Goal: Information Seeking & Learning: Learn about a topic

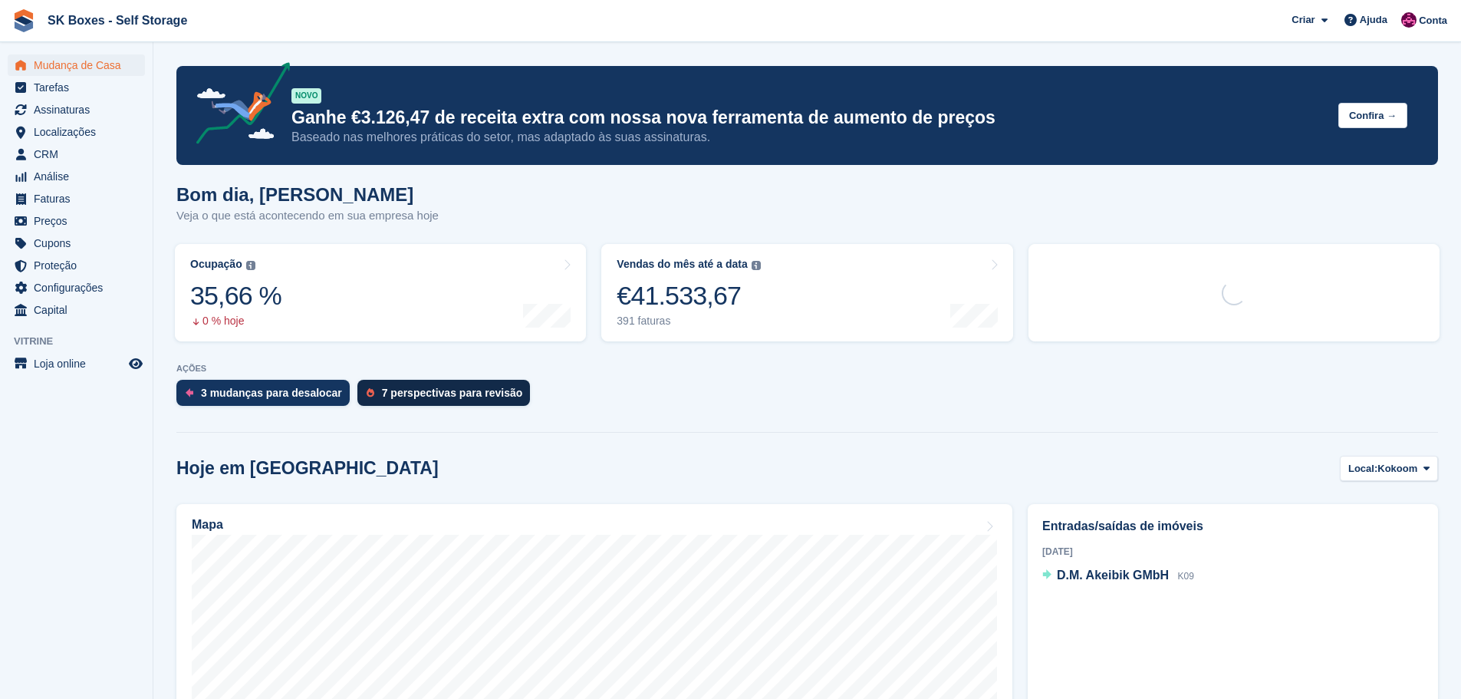
click at [429, 398] on div "7 perspectivas para revisão" at bounding box center [452, 393] width 141 height 12
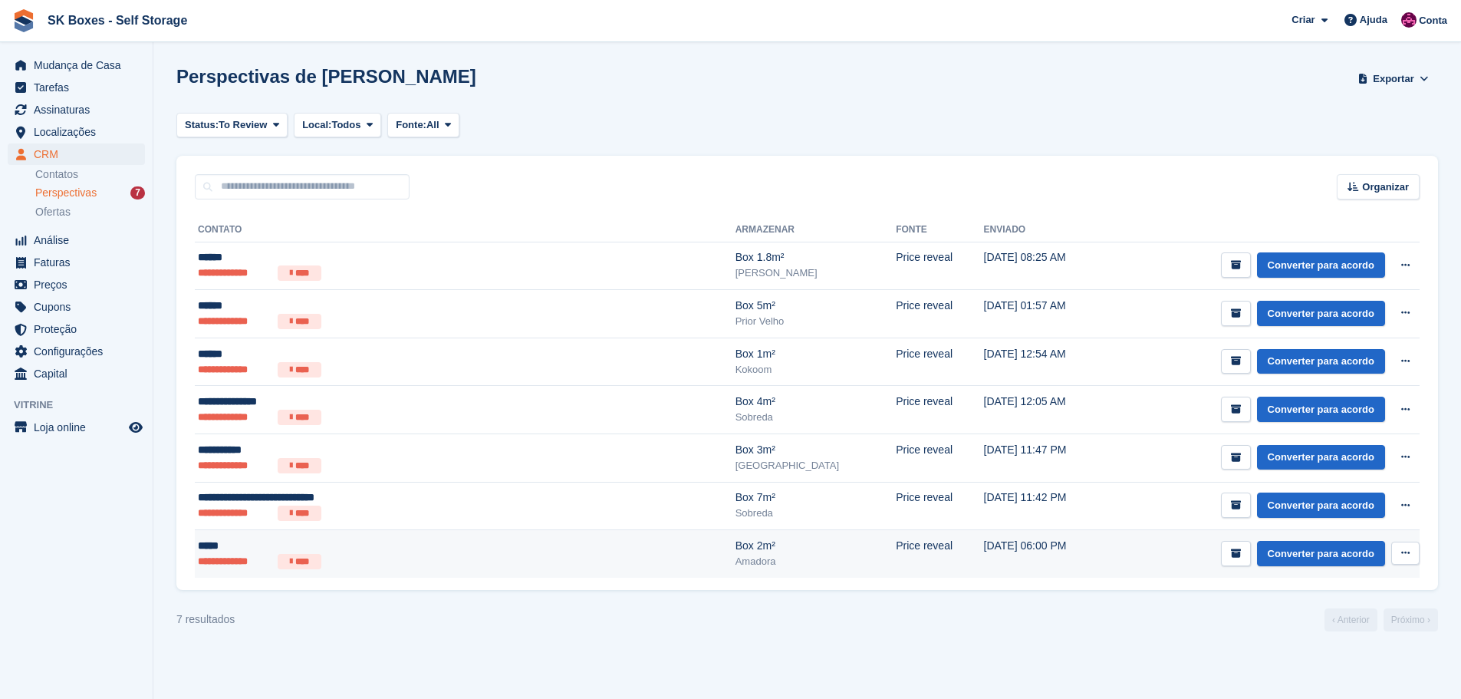
click at [323, 558] on ul "**********" at bounding box center [371, 561] width 346 height 15
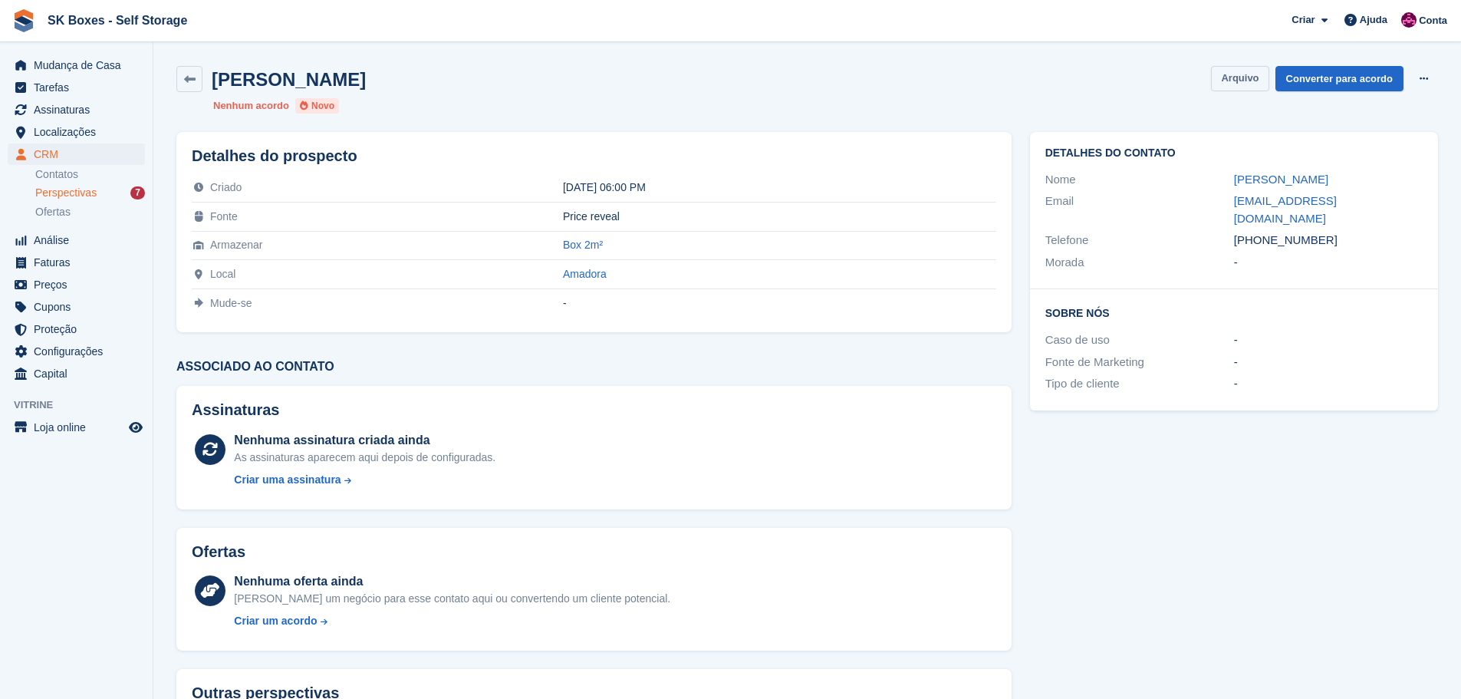
click at [1235, 80] on button "Arquivo" at bounding box center [1240, 78] width 58 height 25
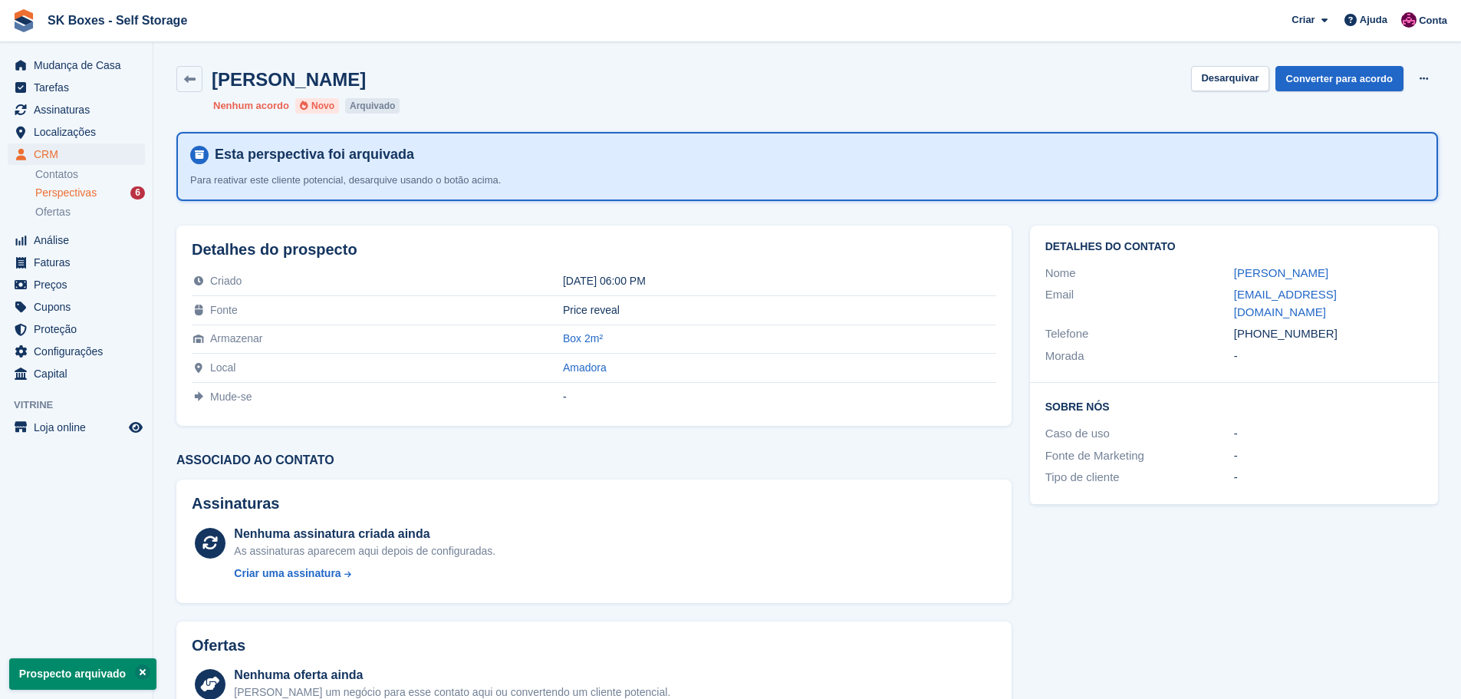
click at [71, 189] on span "Perspectivas" at bounding box center [65, 193] width 61 height 15
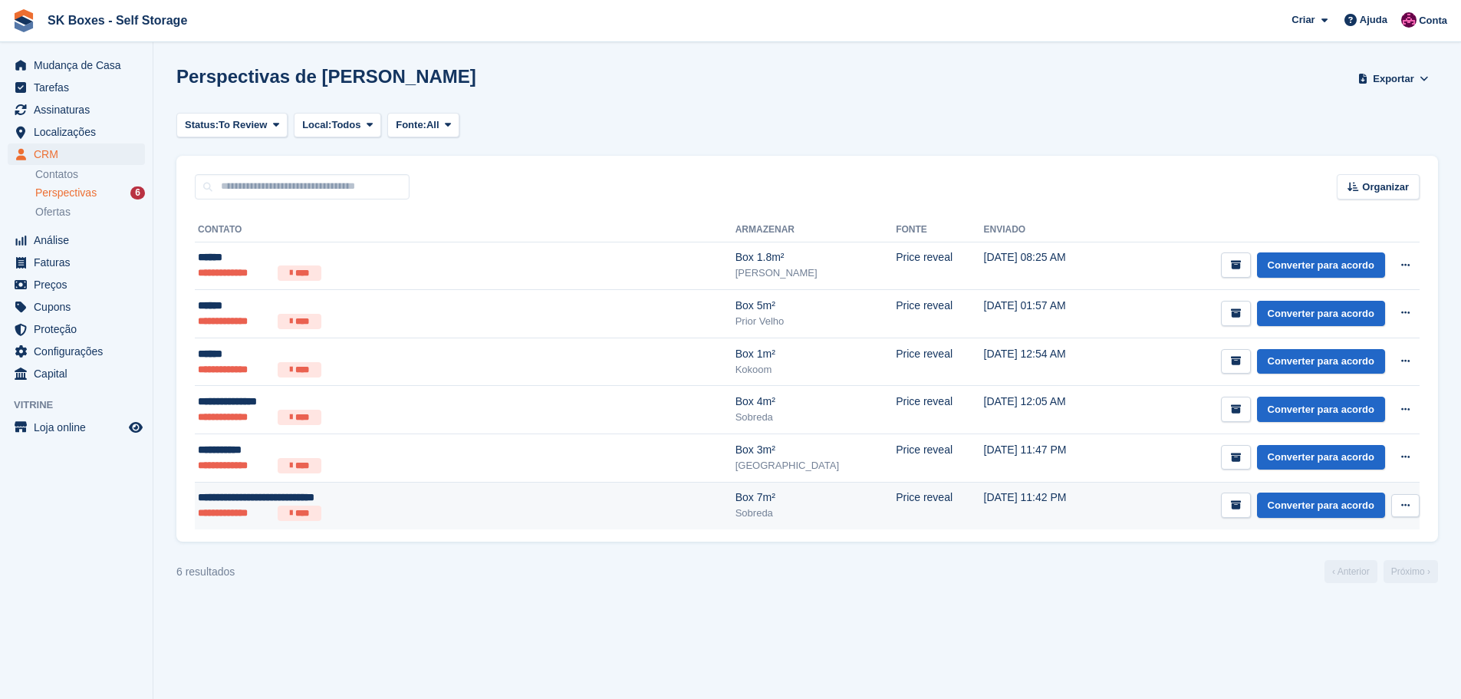
click at [415, 526] on td "**********" at bounding box center [465, 506] width 541 height 48
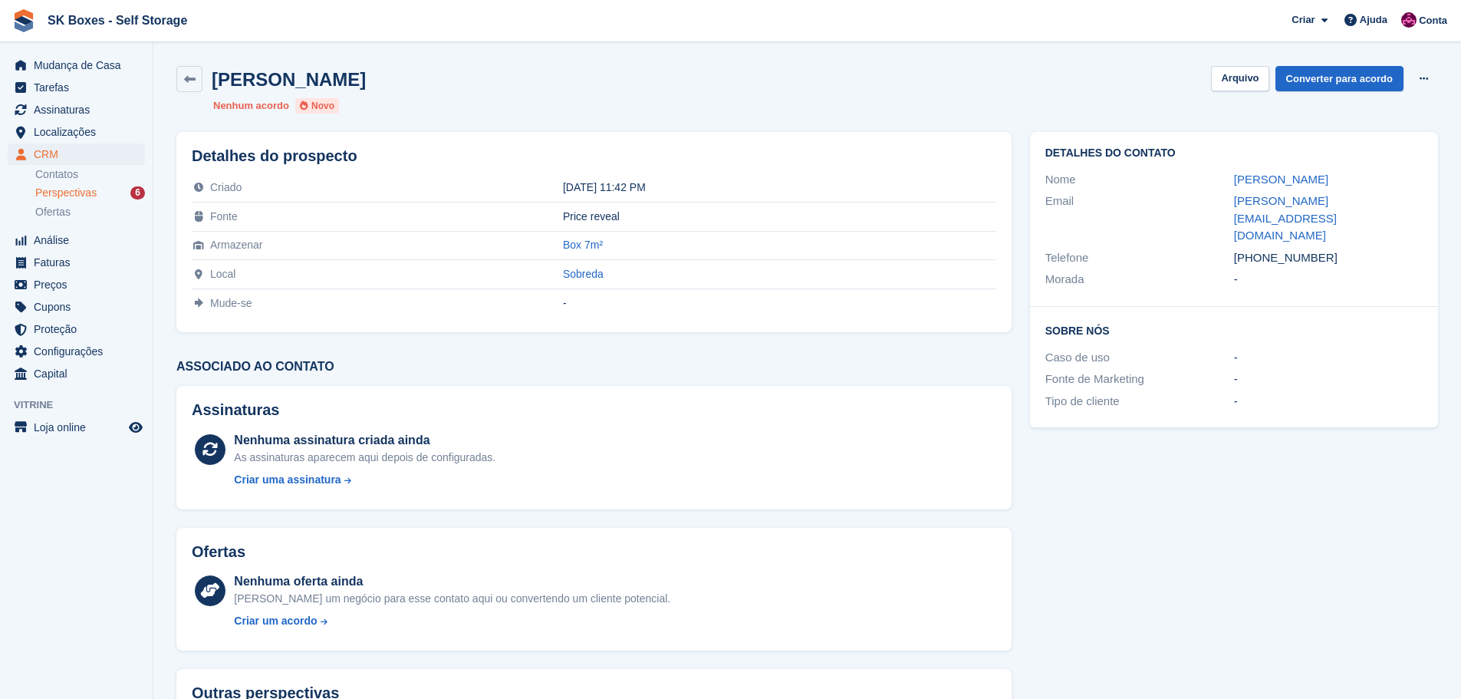
drag, startPoint x: 1277, startPoint y: 198, endPoint x: 1230, endPoint y: 173, distance: 53.2
click at [1230, 173] on div "Nome Mónica Alexandra Fernandes de Sousa" at bounding box center [1234, 180] width 377 height 22
copy div "Mónica Alexandra Fernandes de Sousa"
drag, startPoint x: 1219, startPoint y: 223, endPoint x: 1305, endPoint y: 236, distance: 86.9
click at [1305, 236] on div "Detalhes do contato Nome Mónica Alexandra Fernandes de Sousa Email monica.a.sou…" at bounding box center [1234, 219] width 408 height 175
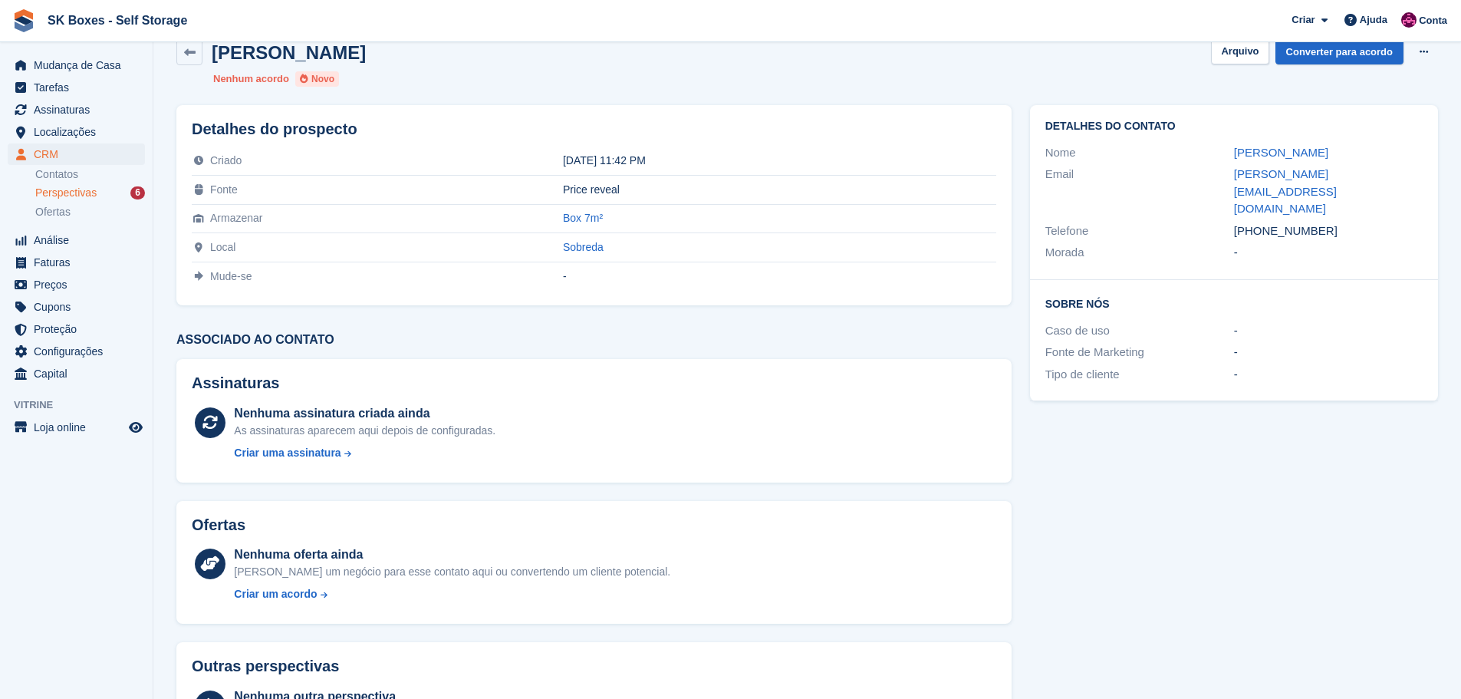
scroll to position [77, 0]
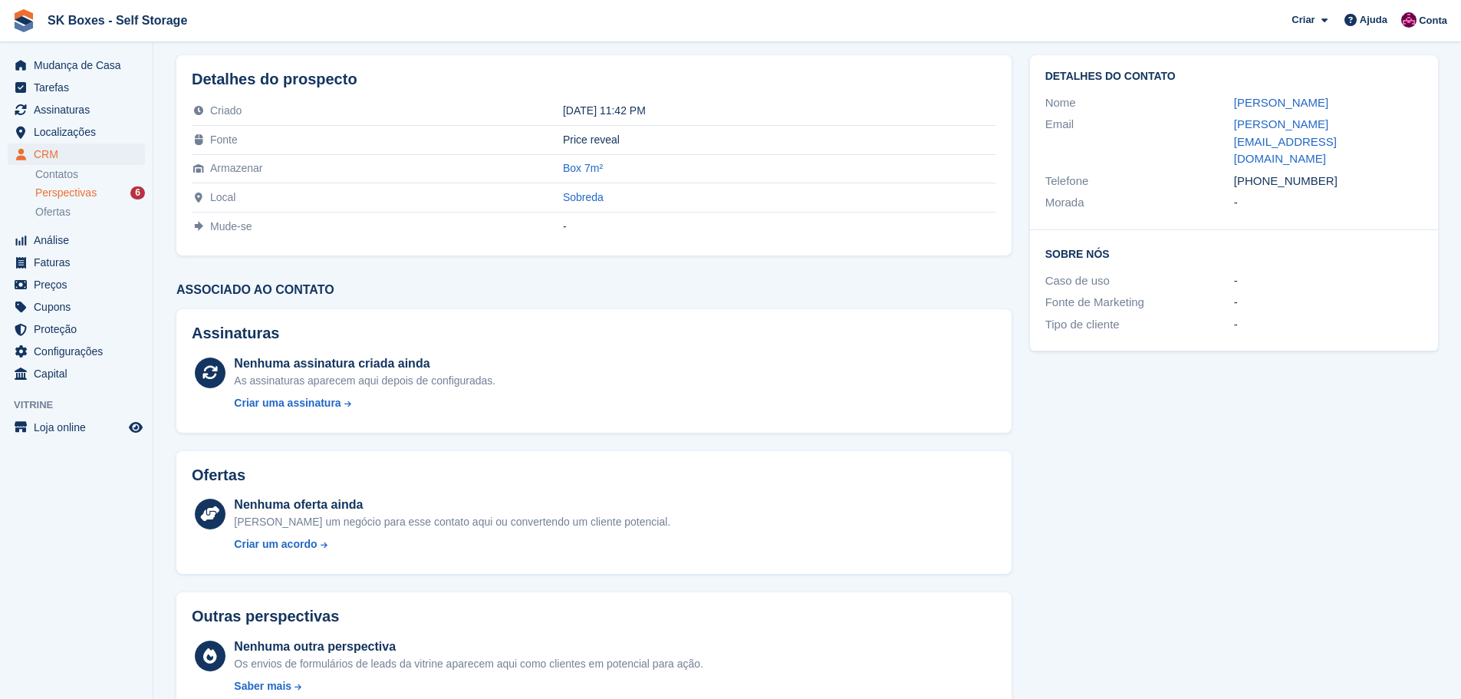
drag, startPoint x: 1135, startPoint y: 332, endPoint x: 1263, endPoint y: 295, distance: 132.6
click at [1142, 334] on div "Detalhes do contato Nome Mónica Alexandra Fernandes de Sousa Email monica.a.sou…" at bounding box center [1234, 203] width 427 height 315
drag, startPoint x: 1346, startPoint y: 165, endPoint x: 1260, endPoint y: 159, distance: 86.1
click at [1260, 173] on div "+351933603238" at bounding box center [1328, 182] width 189 height 18
click at [1257, 316] on div "-" at bounding box center [1328, 325] width 189 height 18
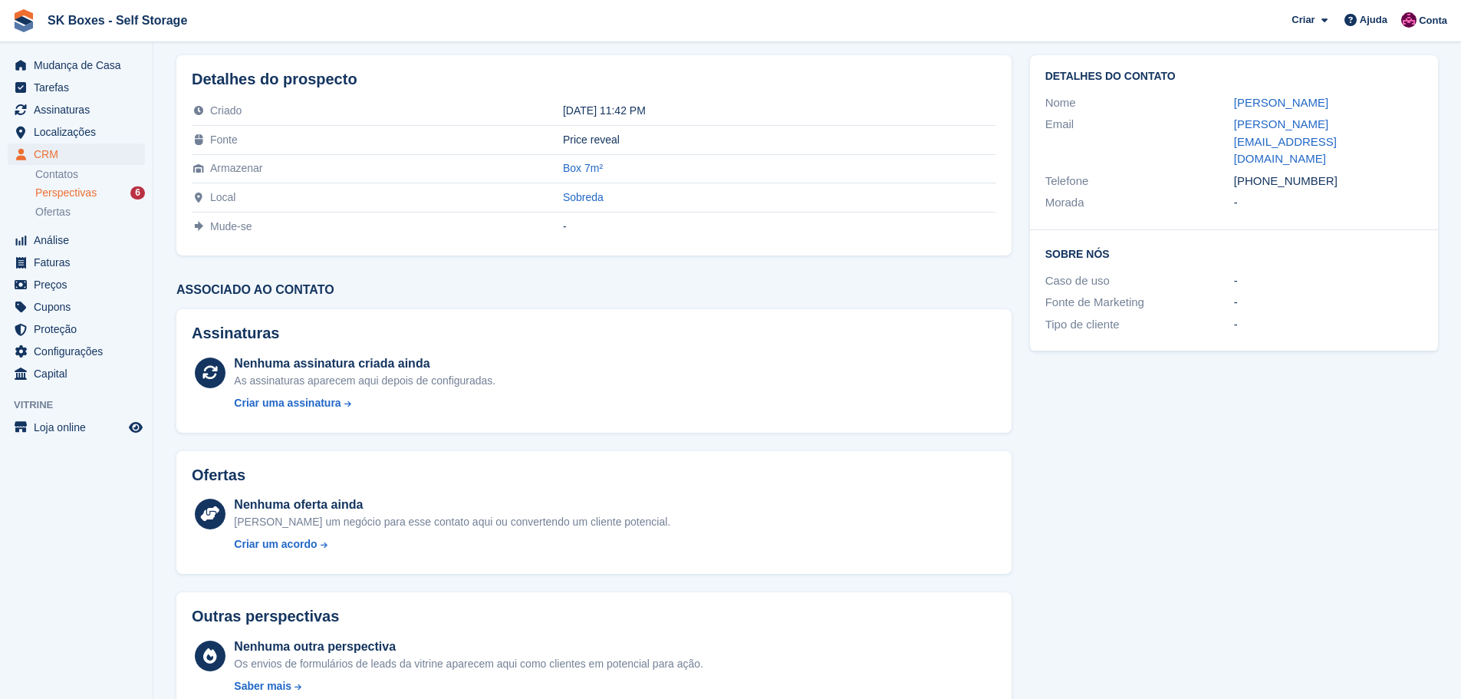
drag, startPoint x: 1329, startPoint y: 153, endPoint x: 1260, endPoint y: 160, distance: 69.4
click at [1260, 170] on div "Telefone +351933603238" at bounding box center [1234, 181] width 377 height 22
copy div "933603238"
drag, startPoint x: 1224, startPoint y: 148, endPoint x: 1395, endPoint y: 148, distance: 171.1
click at [1395, 148] on div "Email monica.a.sousa@gmail.com" at bounding box center [1234, 142] width 377 height 57
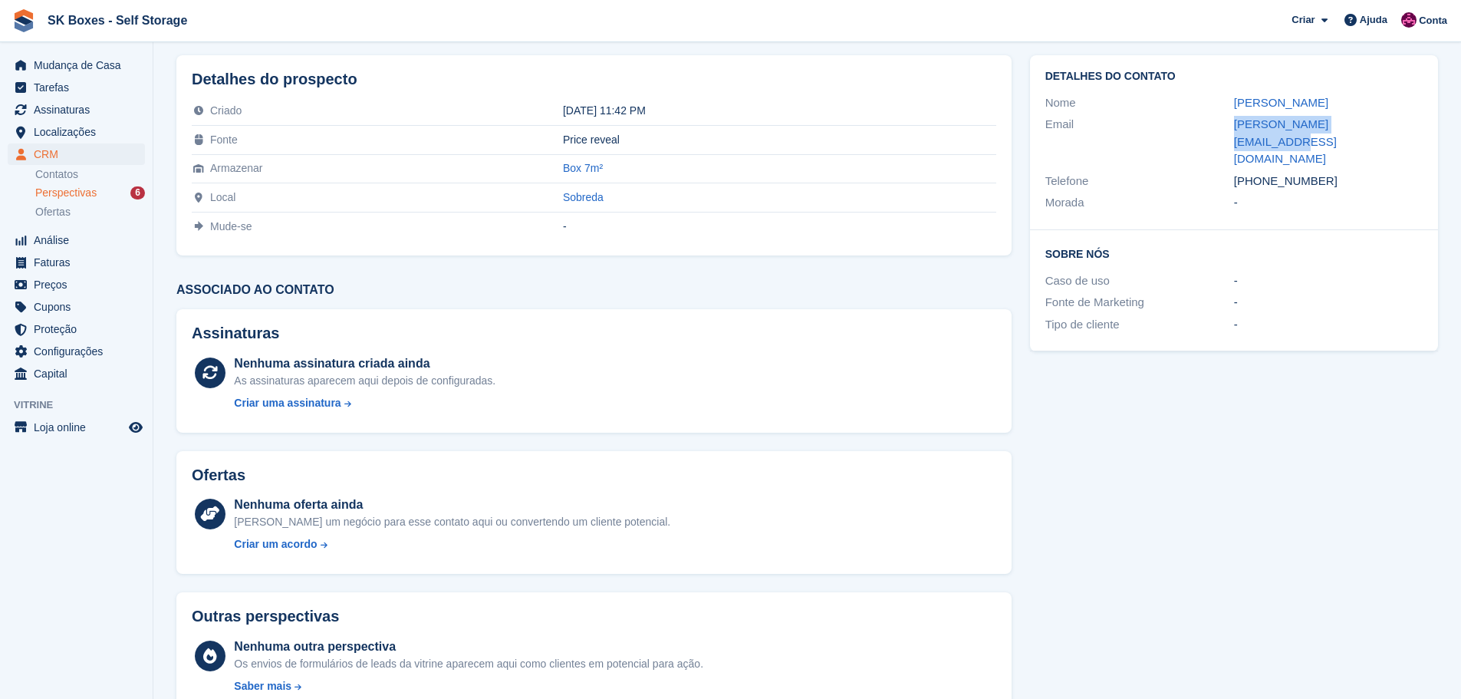
copy div "monica.a.sousa@gmail.com"
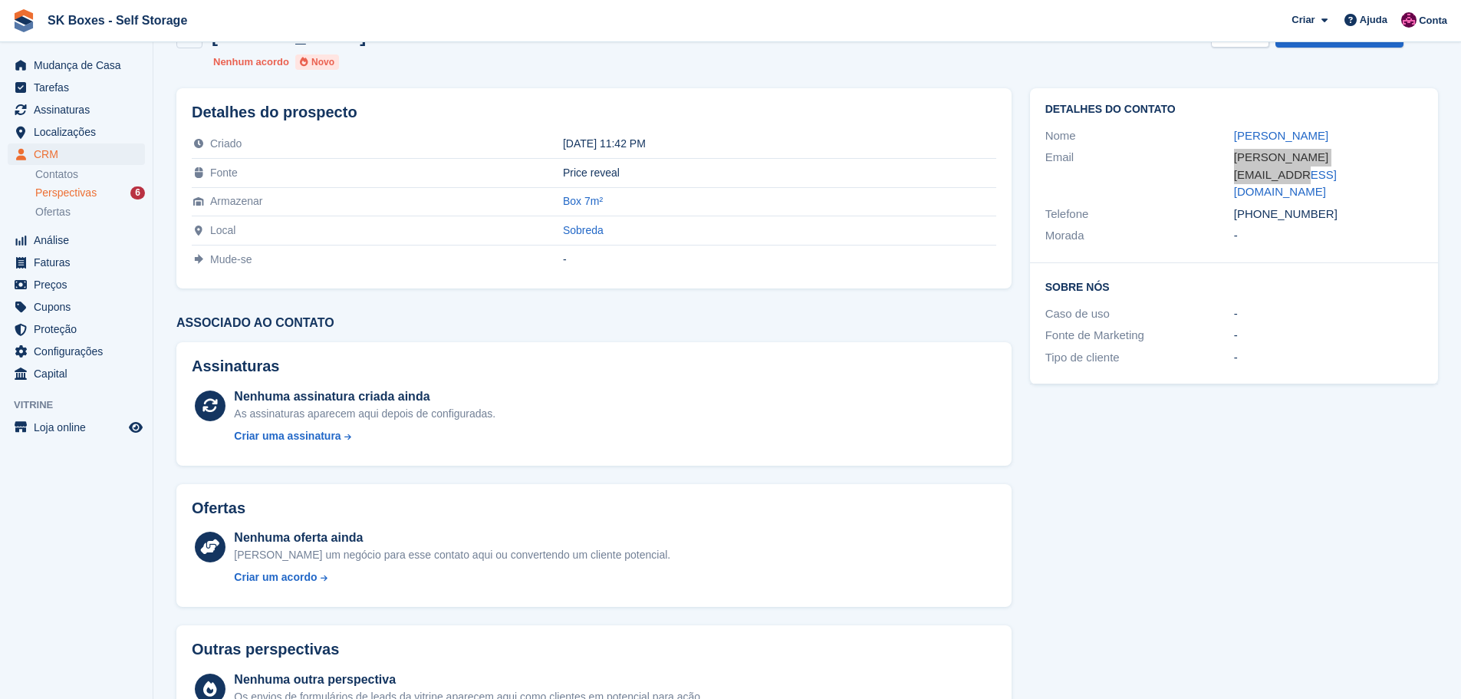
scroll to position [0, 0]
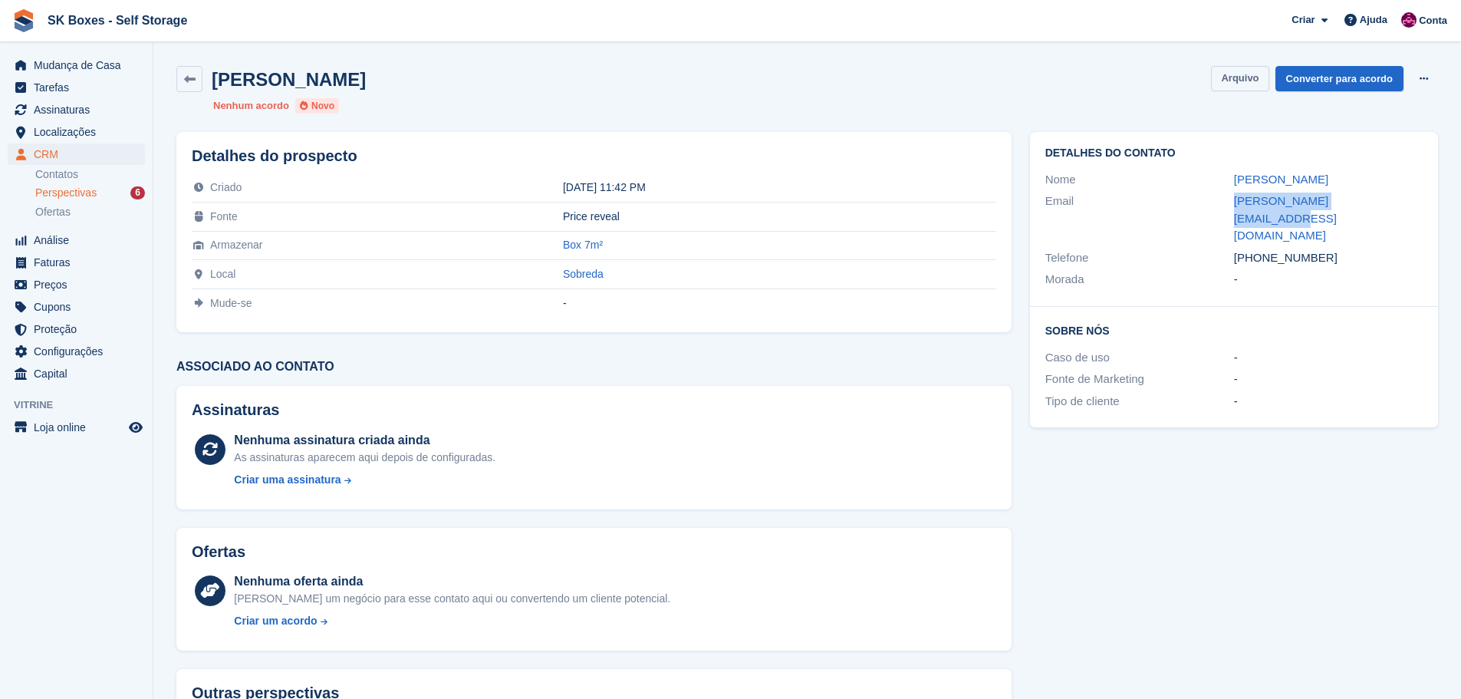
click at [1257, 79] on button "Arquivo" at bounding box center [1240, 78] width 58 height 25
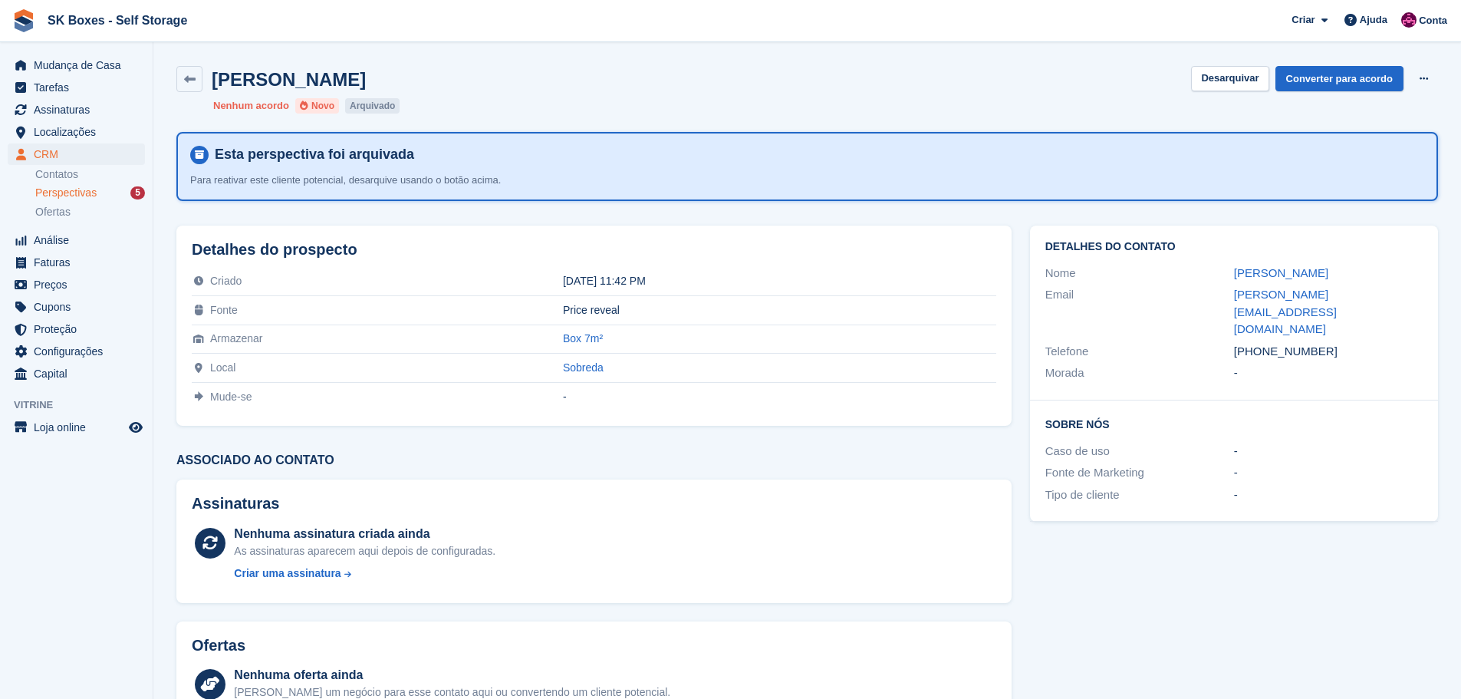
click at [61, 191] on span "Perspectivas" at bounding box center [65, 193] width 61 height 15
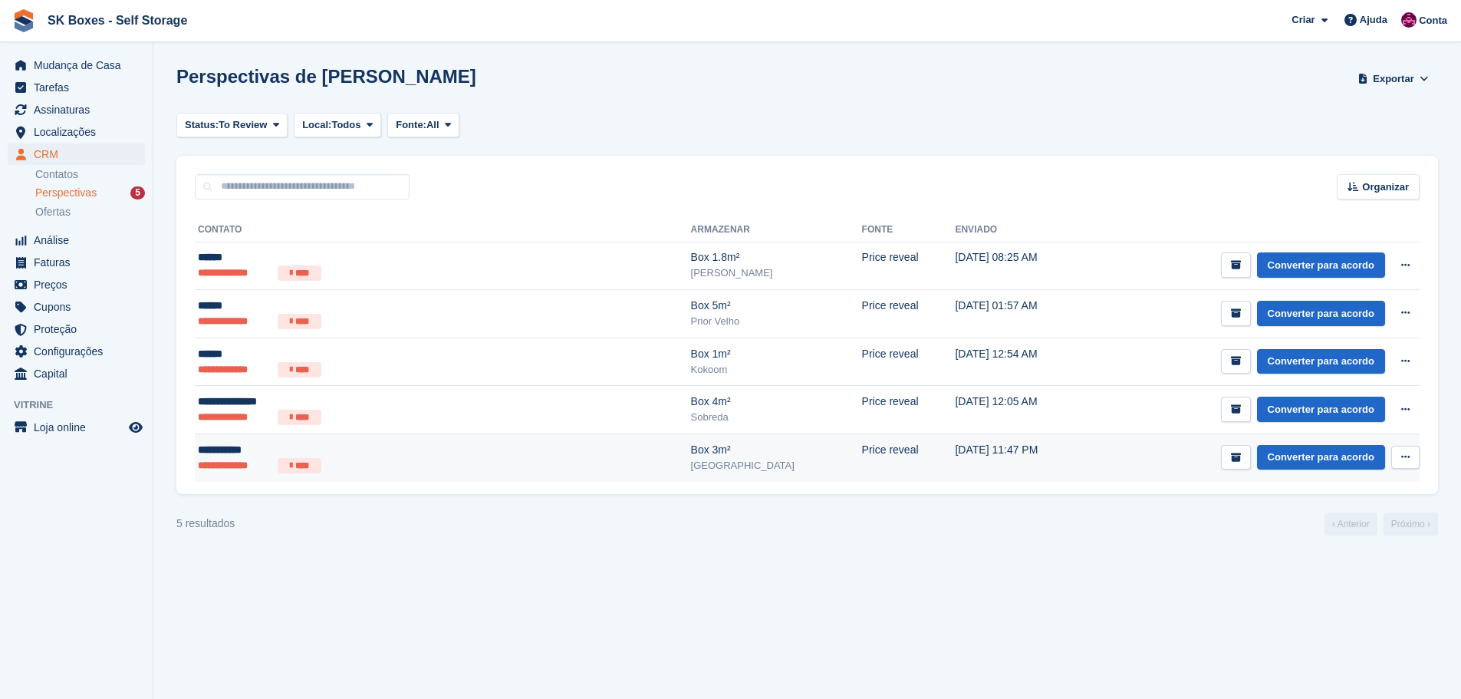
click at [862, 474] on td "Price reveal" at bounding box center [909, 458] width 94 height 48
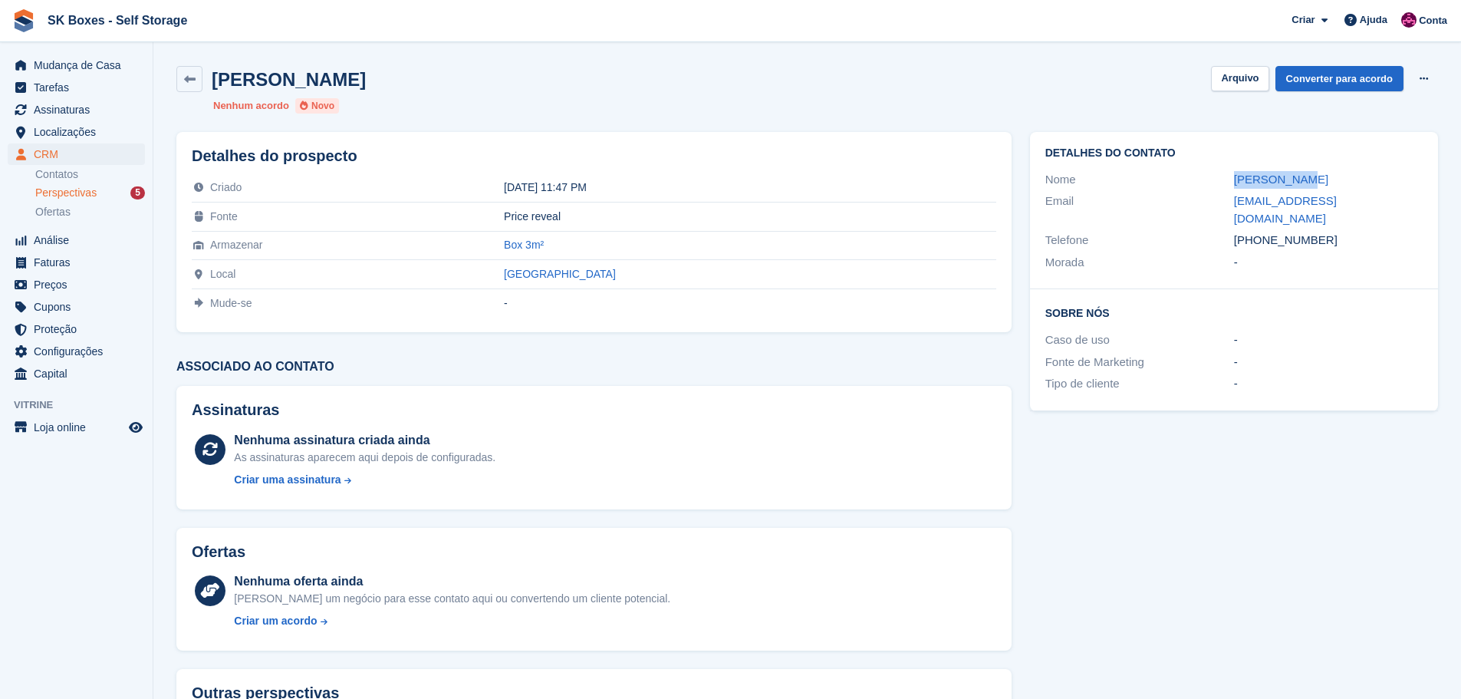
drag, startPoint x: 1206, startPoint y: 182, endPoint x: 1336, endPoint y: 182, distance: 129.6
click at [1336, 182] on div "Nome Rita Vargas" at bounding box center [1234, 180] width 377 height 22
copy div "Rita Vargas"
drag, startPoint x: 1233, startPoint y: 206, endPoint x: 1367, endPoint y: 199, distance: 134.5
click at [1367, 199] on div "Email vargas.rita06@gmail.com" at bounding box center [1234, 209] width 377 height 39
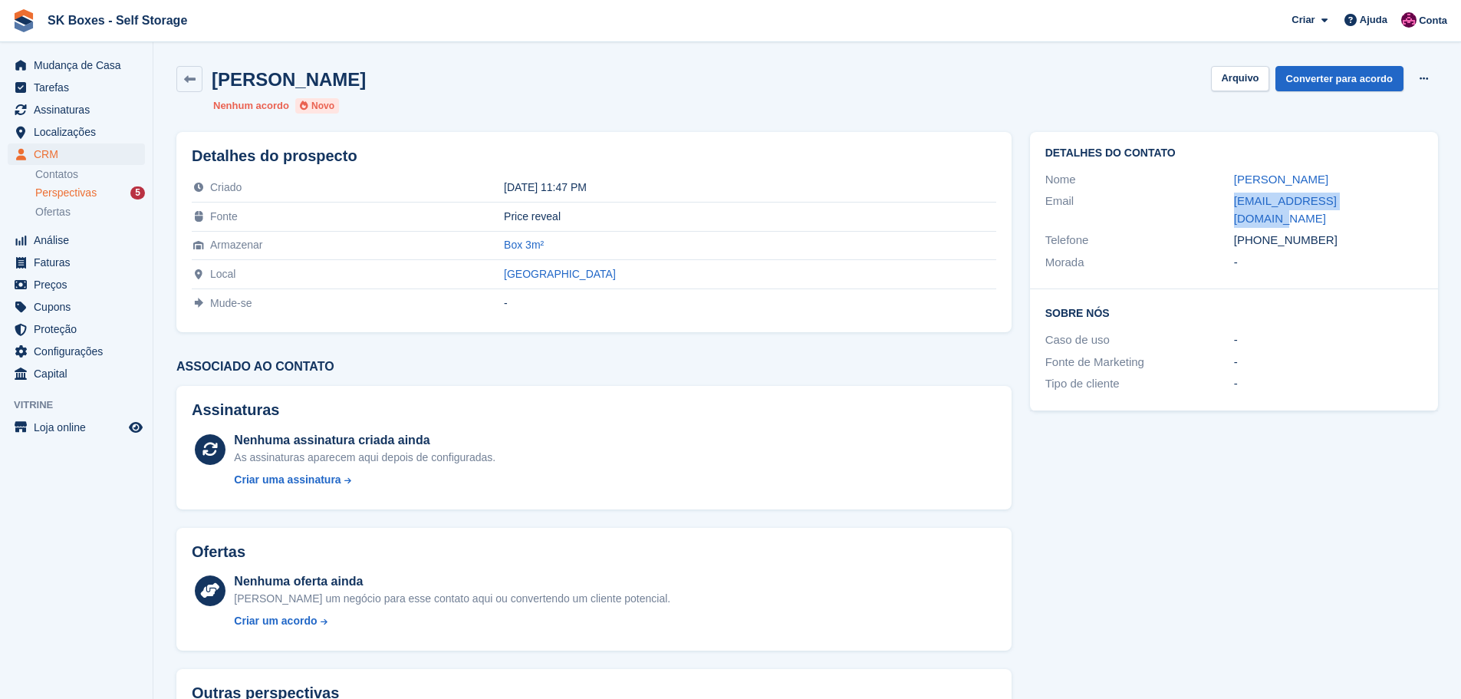
copy div "vargas.rita06@gmail.com"
drag, startPoint x: 1319, startPoint y: 222, endPoint x: 1260, endPoint y: 229, distance: 59.5
click at [1260, 232] on div "+351916885512" at bounding box center [1328, 241] width 189 height 18
copy div "916885512"
click at [1247, 80] on button "Arquivo" at bounding box center [1240, 78] width 58 height 25
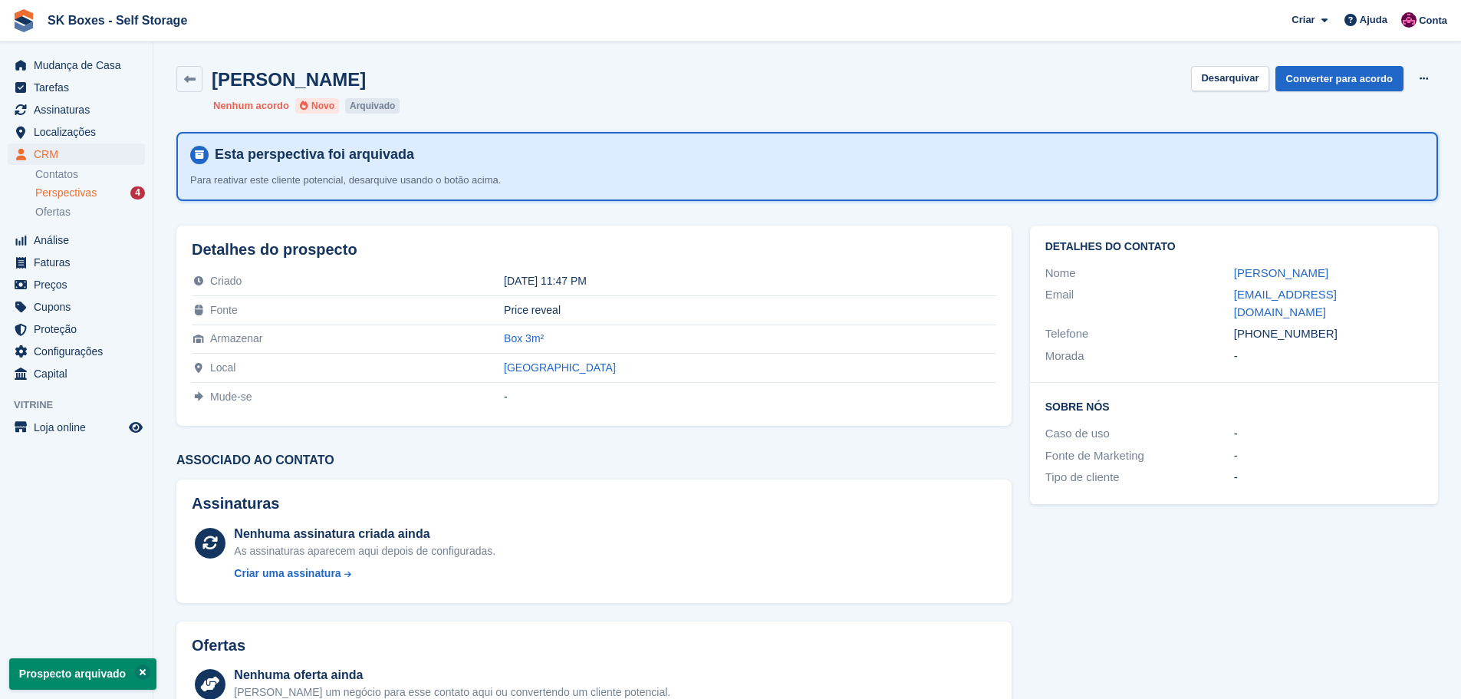
click at [96, 196] on div "Perspectivas 4" at bounding box center [90, 193] width 110 height 15
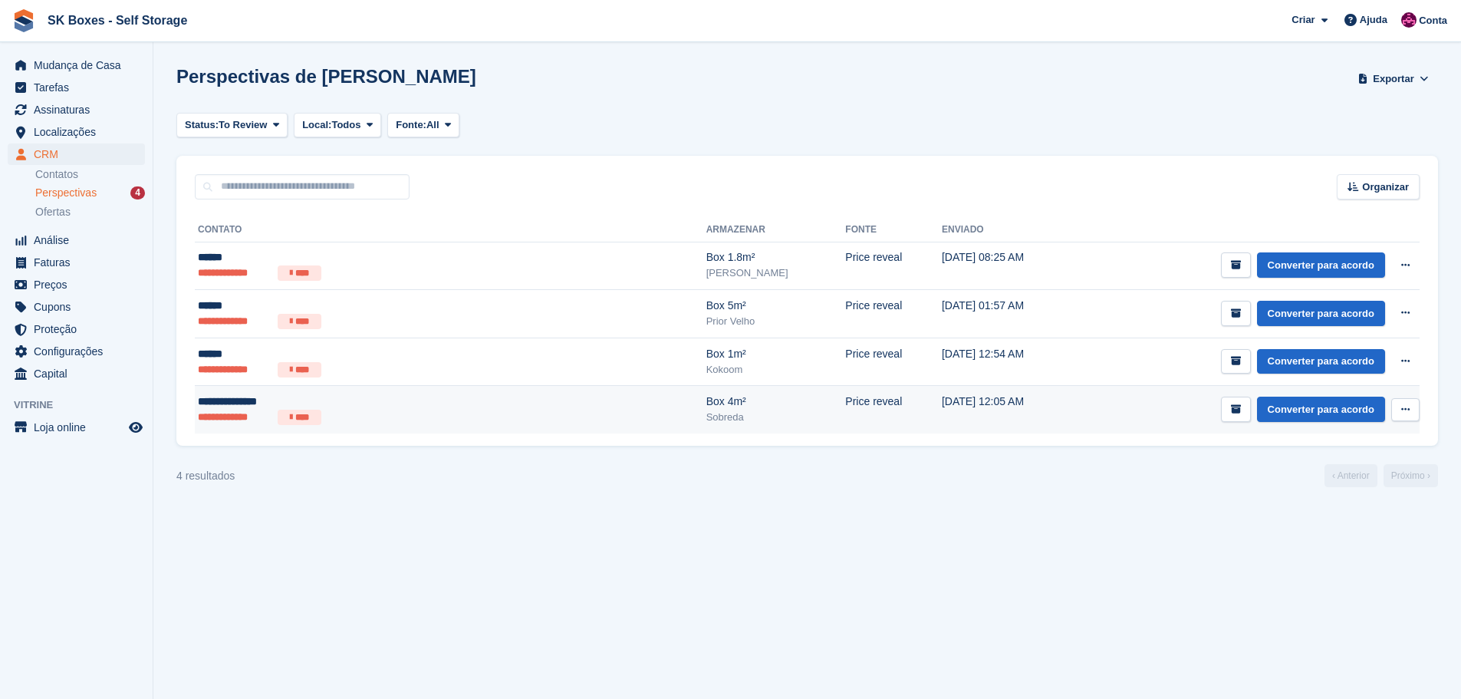
click at [285, 410] on li "****" at bounding box center [300, 417] width 44 height 15
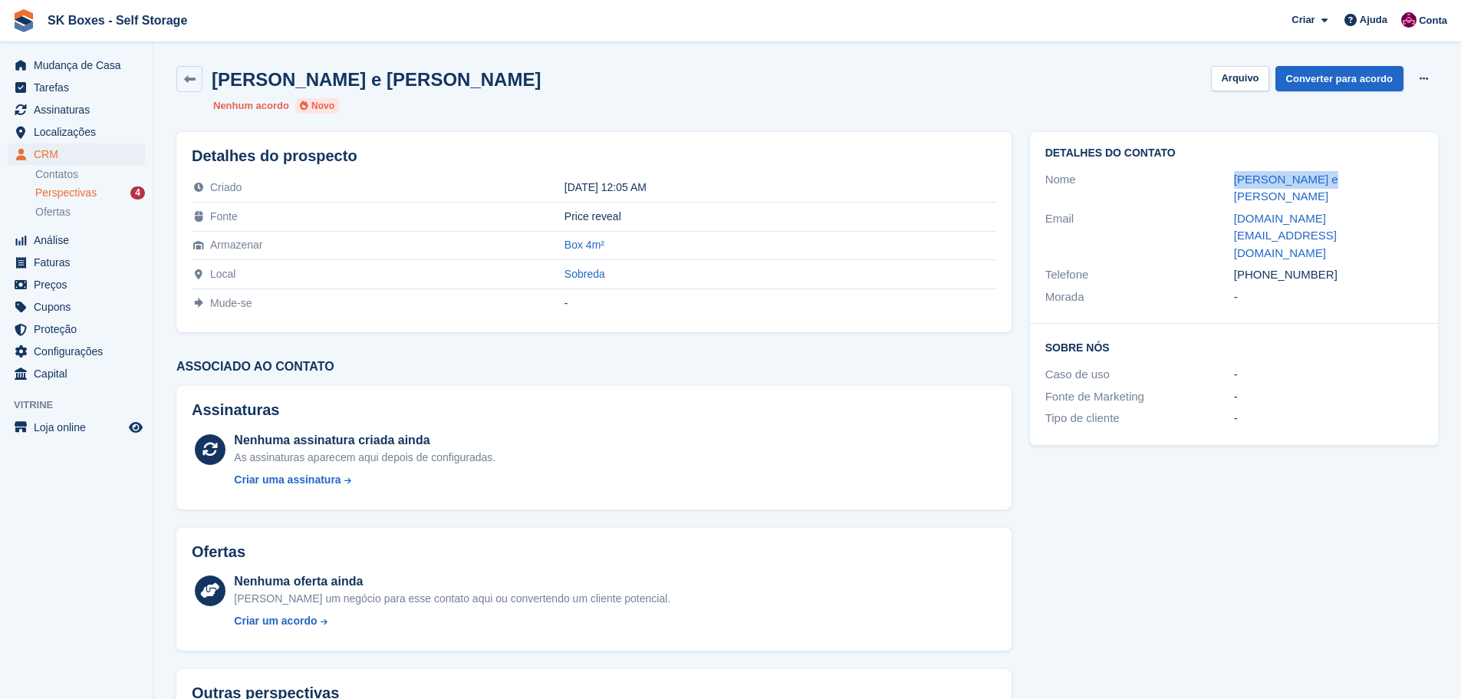
drag, startPoint x: 1224, startPoint y: 184, endPoint x: 1340, endPoint y: 170, distance: 117.5
click at [1340, 170] on div "Nome Nuno Silva e Sá" at bounding box center [1234, 188] width 377 height 39
copy div "Nuno Silva e Sá"
drag, startPoint x: 1333, startPoint y: 219, endPoint x: 1261, endPoint y: 227, distance: 72.6
click at [1261, 266] on div "+351967352753" at bounding box center [1328, 275] width 189 height 18
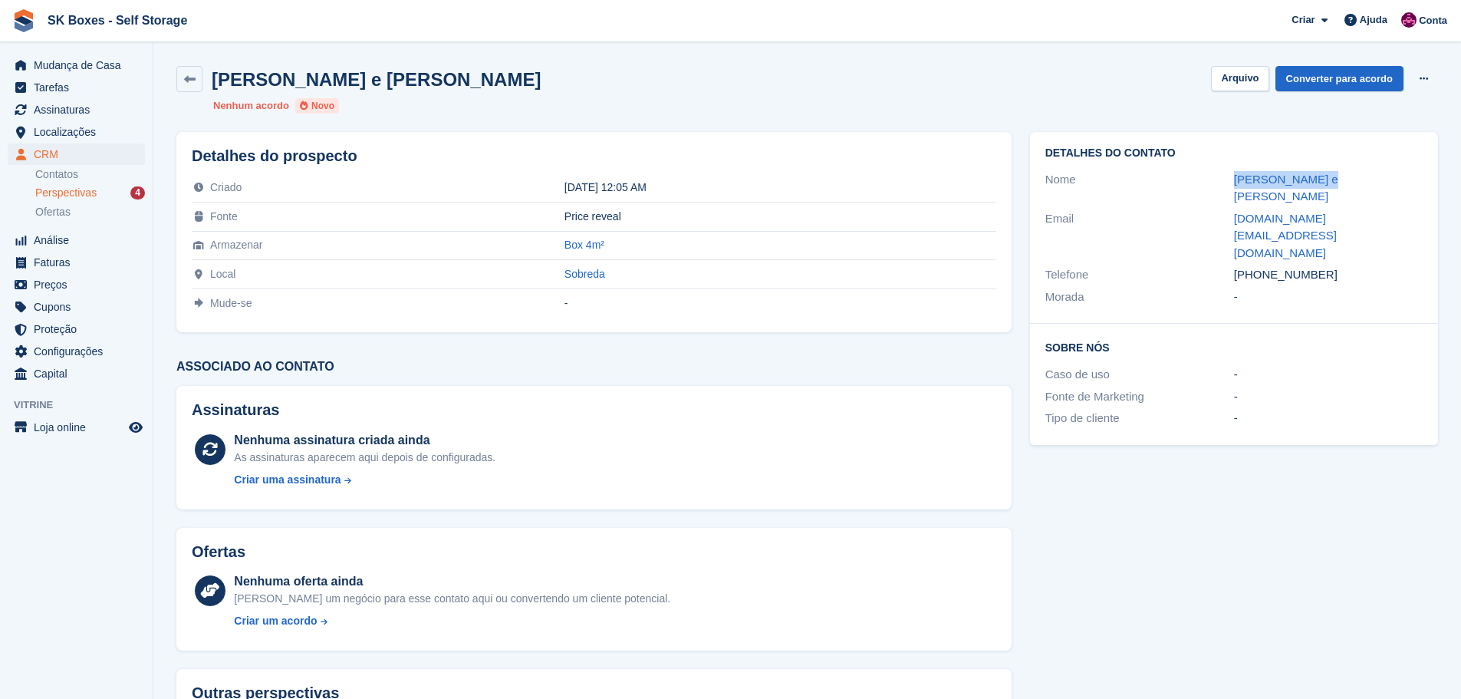
copy div "967352753"
drag, startPoint x: 1227, startPoint y: 203, endPoint x: 1370, endPoint y: 205, distance: 142.7
click at [1370, 208] on div "Email nuno.silva.sa@gmail.com" at bounding box center [1234, 236] width 377 height 57
copy div "nuno.silva.sa@gmail.com"
click at [1242, 76] on button "Arquivo" at bounding box center [1240, 78] width 58 height 25
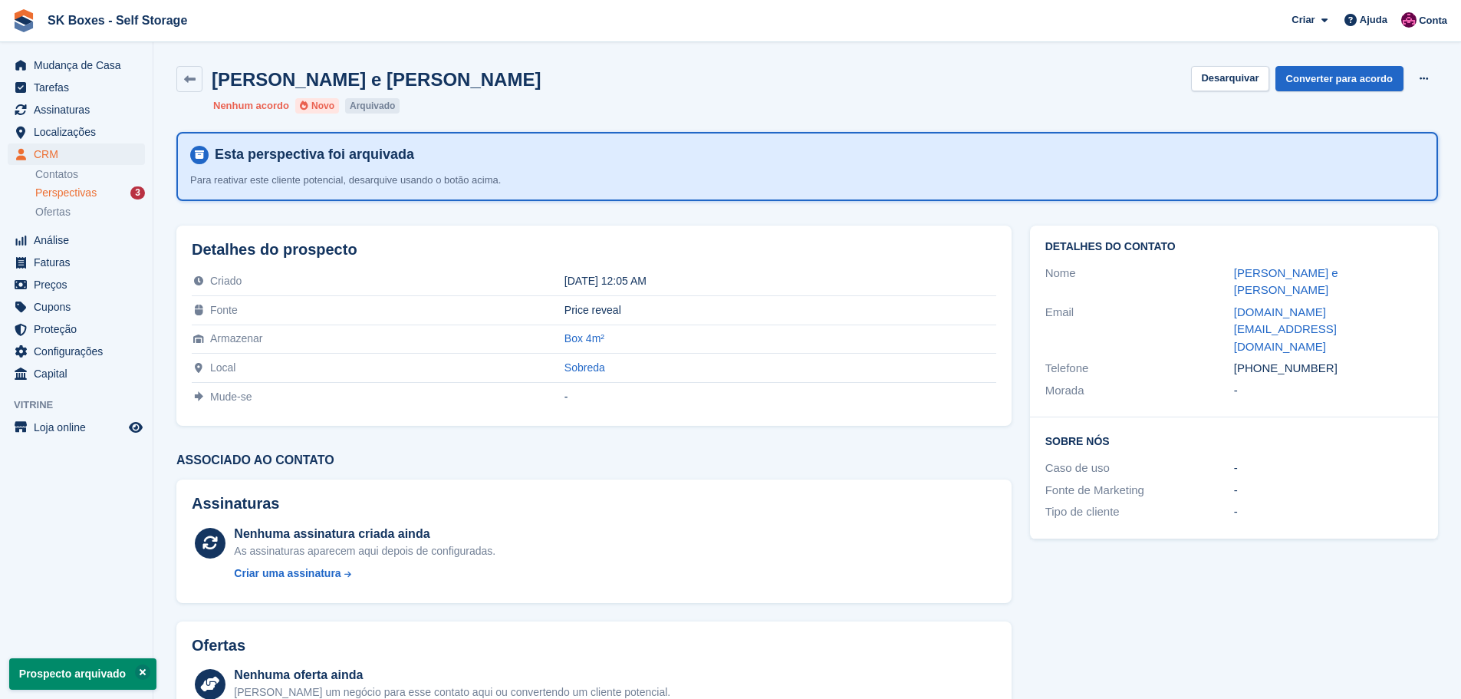
click at [82, 198] on span "Perspectivas" at bounding box center [65, 193] width 61 height 15
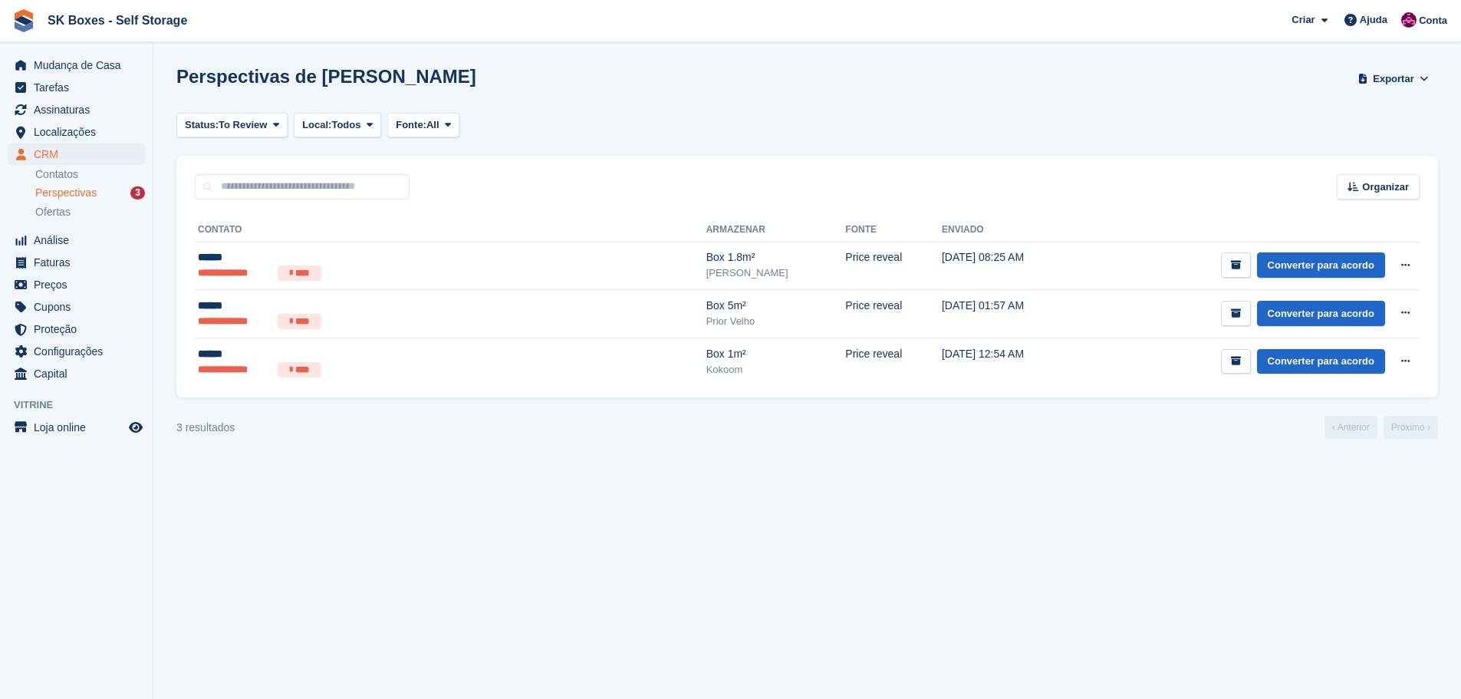
click at [83, 197] on span "Perspectivas" at bounding box center [65, 193] width 61 height 15
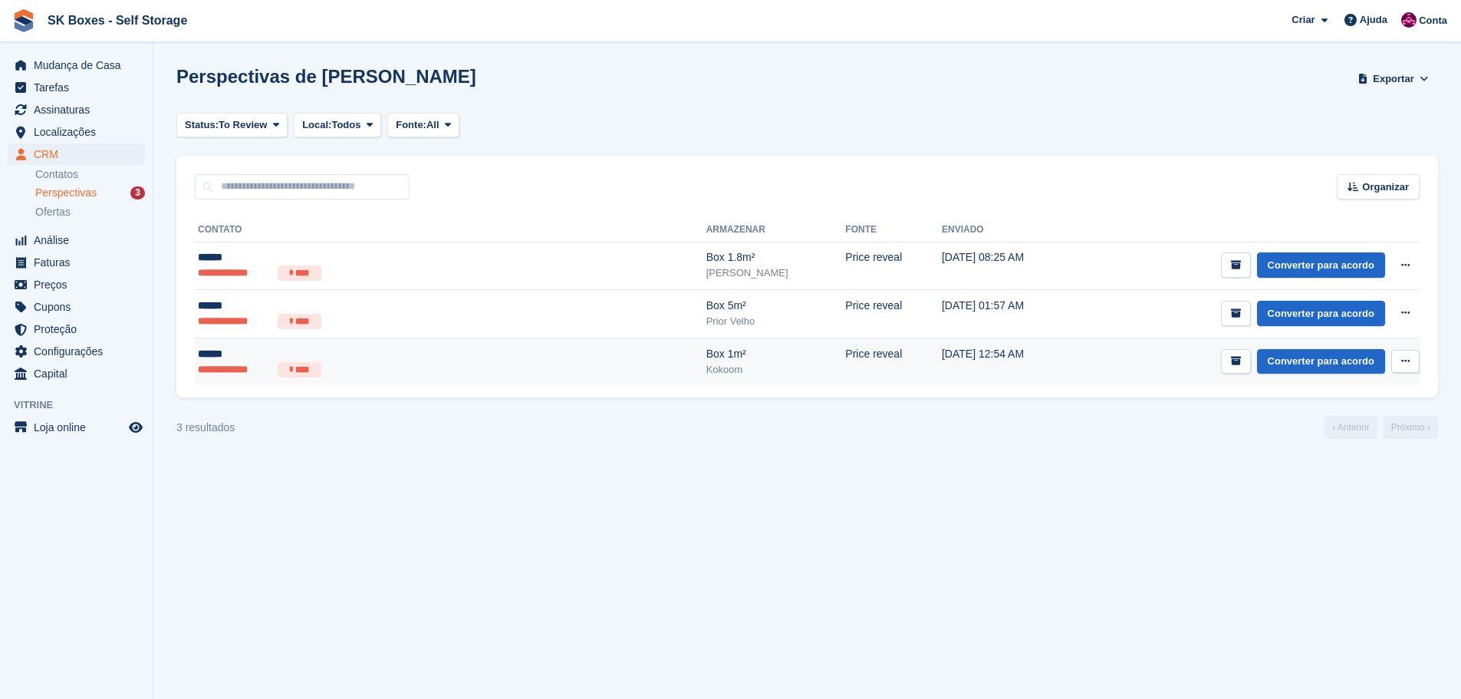
click at [255, 354] on div "******" at bounding box center [347, 354] width 298 height 16
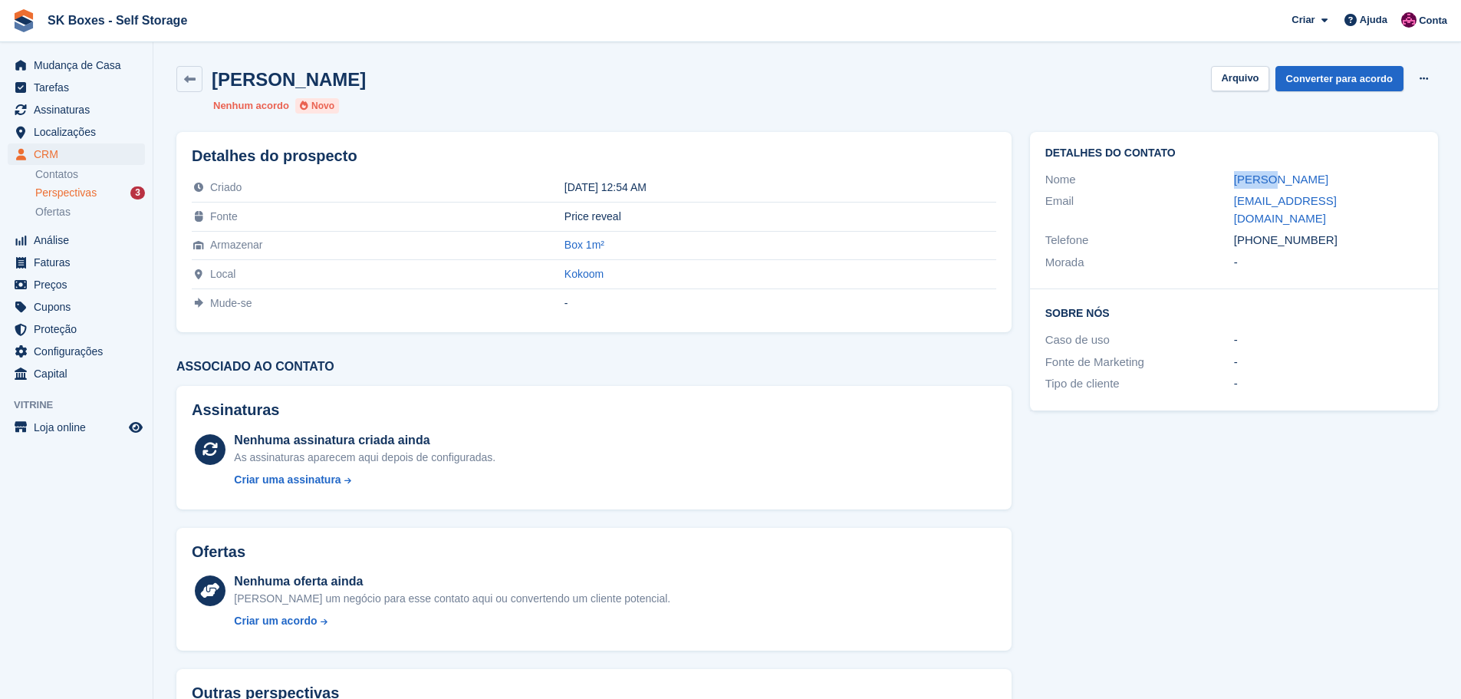
drag, startPoint x: 1215, startPoint y: 180, endPoint x: 1325, endPoint y: 173, distance: 109.9
click at [1325, 173] on div "Nome Rafael" at bounding box center [1234, 180] width 377 height 22
copy div "Rafael"
drag, startPoint x: 1359, startPoint y: 235, endPoint x: 1259, endPoint y: 231, distance: 99.8
click at [1259, 231] on div "Detalhes do contato Nome Rafael Email rafaxnunes@icloud.com Telefone +351927181…" at bounding box center [1234, 210] width 408 height 157
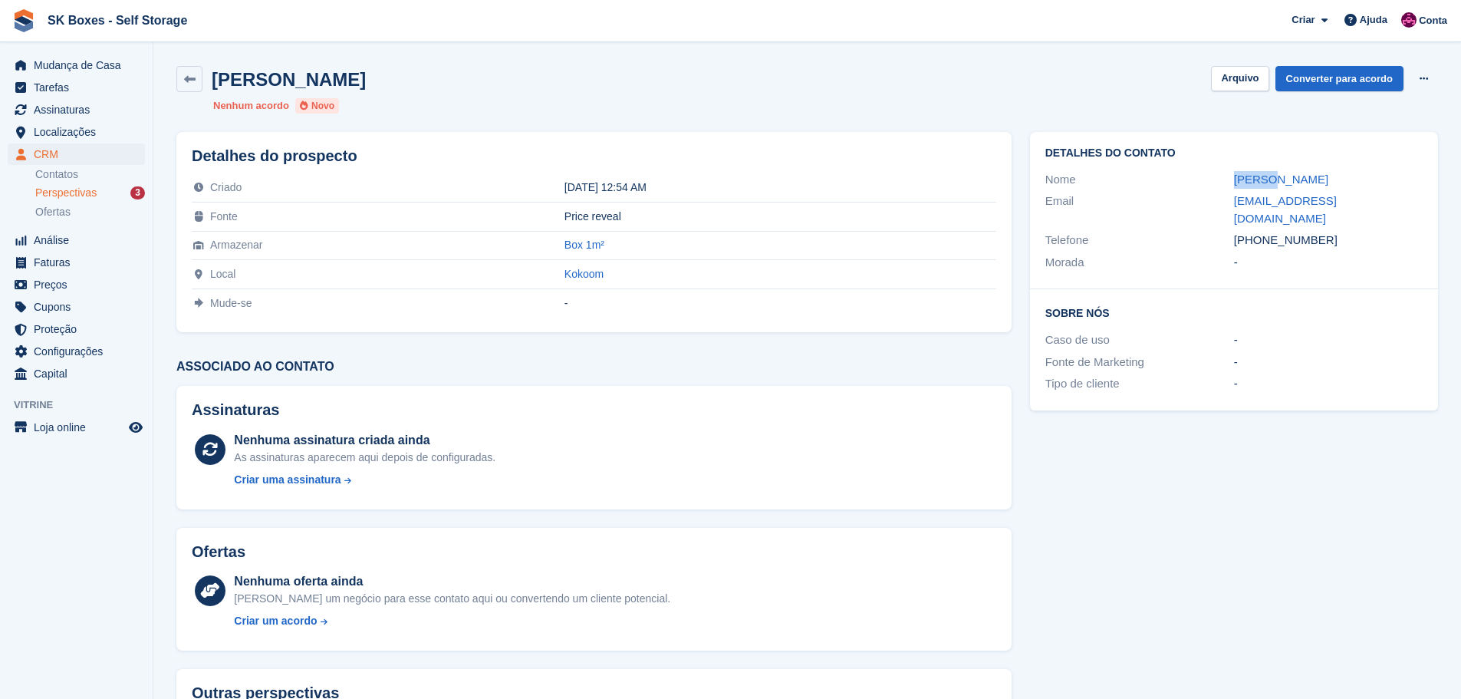
copy div "927181781 Morada -"
drag, startPoint x: 1219, startPoint y: 198, endPoint x: 1371, endPoint y: 206, distance: 152.1
click at [1371, 206] on div "Email rafaxnunes@icloud.com" at bounding box center [1234, 209] width 377 height 39
copy div "rafaxnunes@icloud.com"
click at [1227, 69] on button "Arquivo" at bounding box center [1240, 78] width 58 height 25
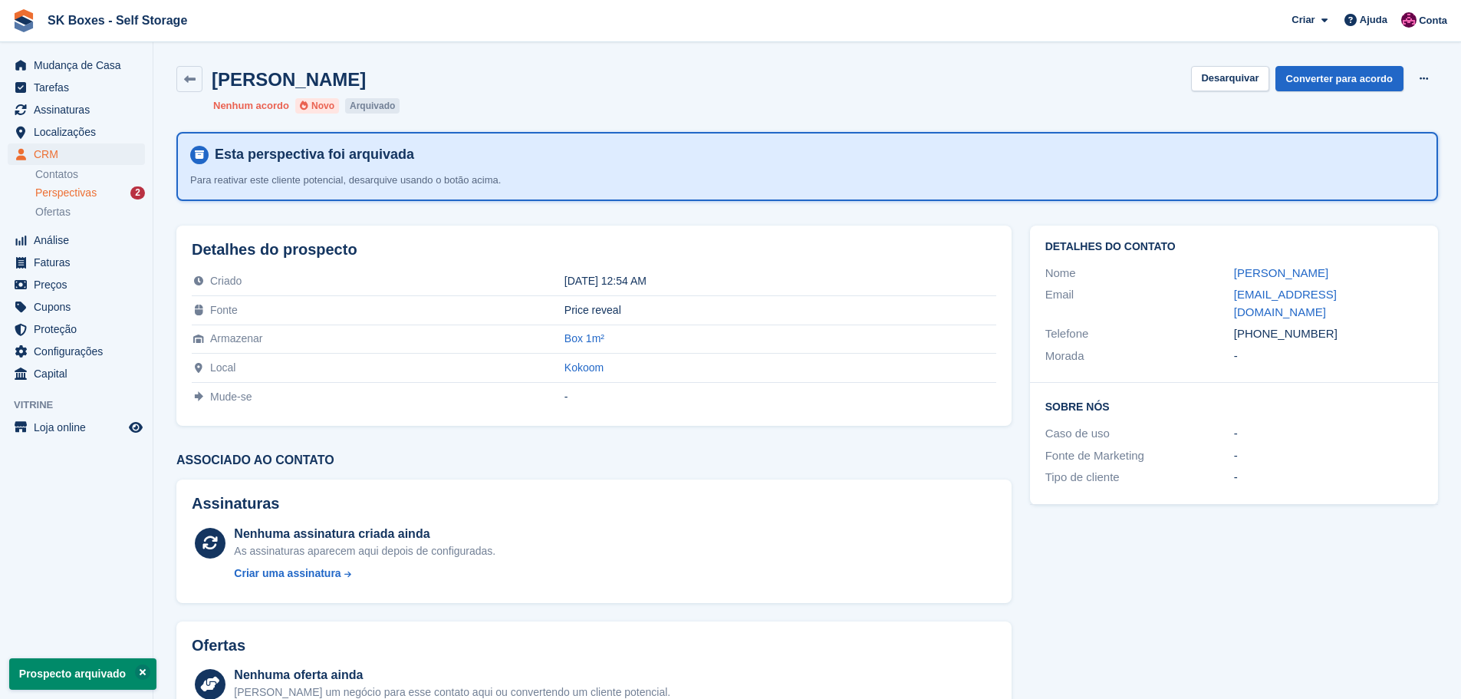
click at [81, 197] on span "Perspectivas" at bounding box center [65, 193] width 61 height 15
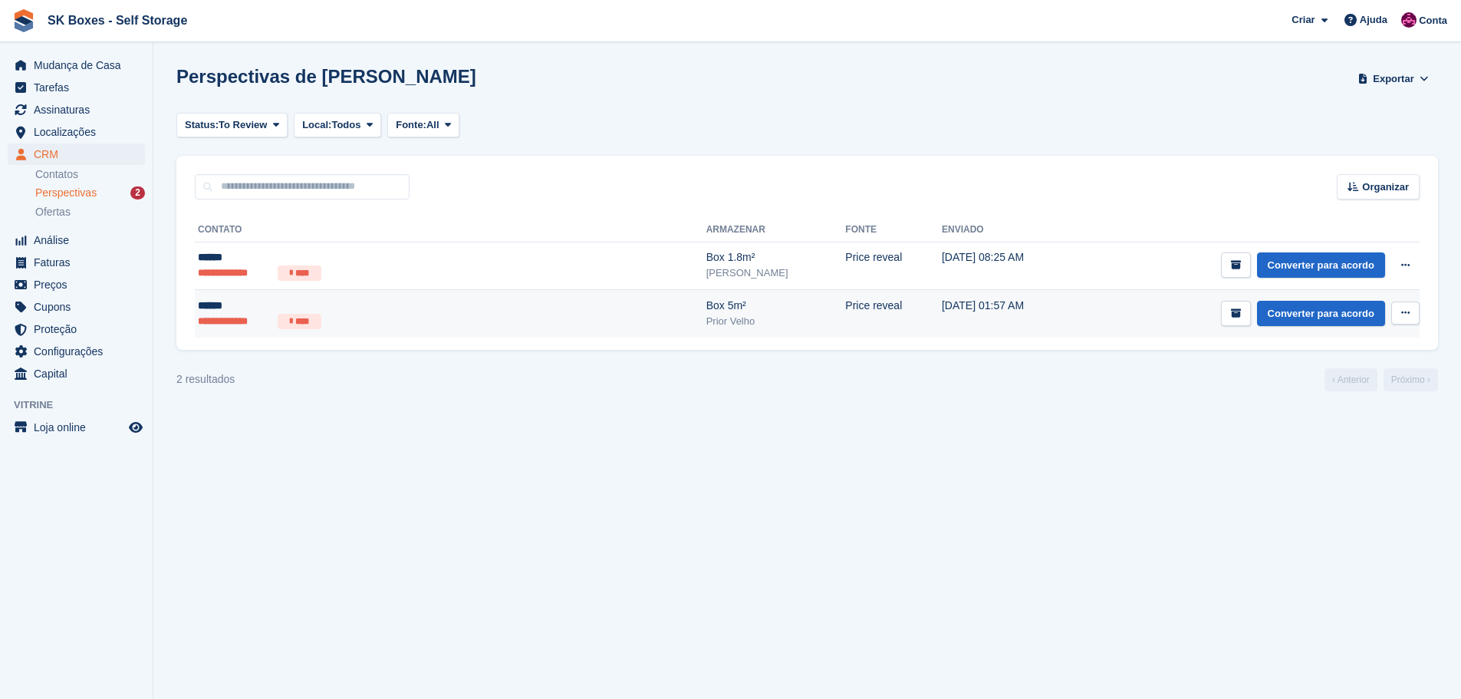
click at [267, 308] on div "******" at bounding box center [347, 306] width 298 height 16
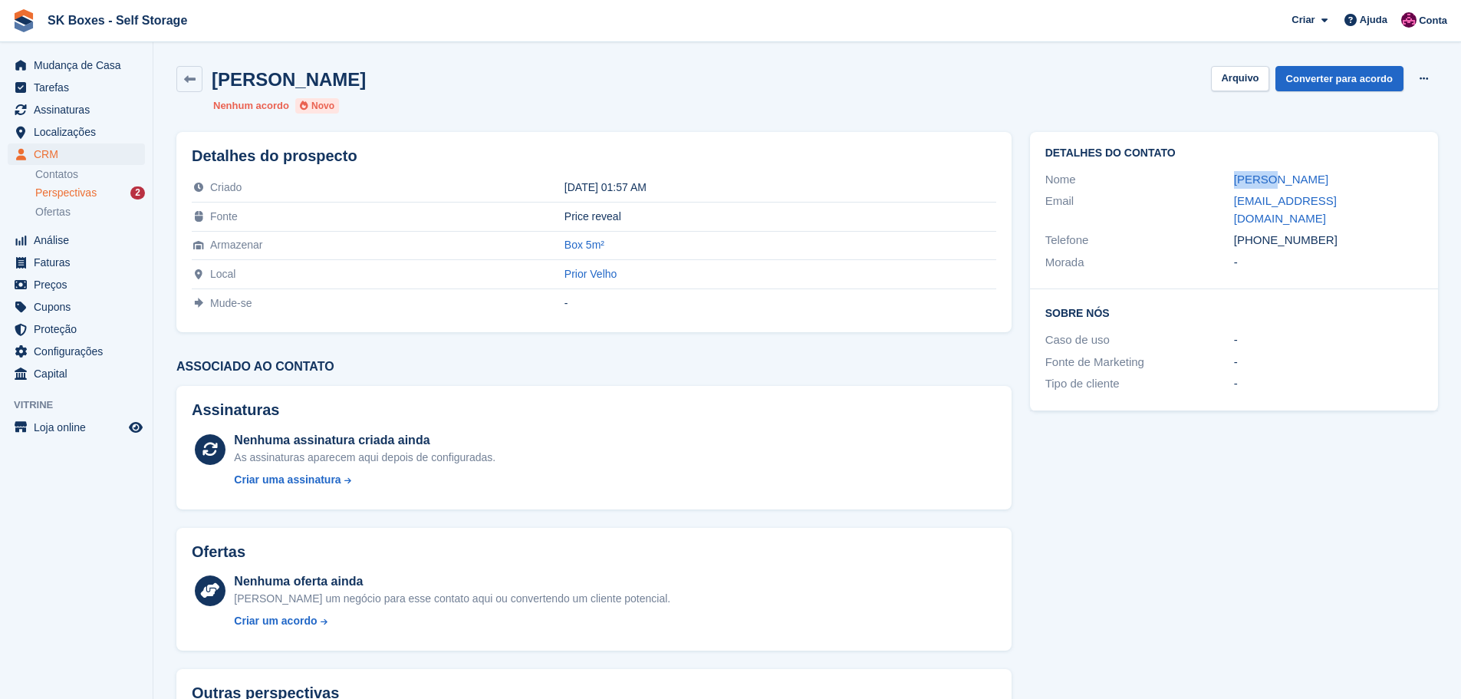
drag, startPoint x: 1232, startPoint y: 177, endPoint x: 1276, endPoint y: 173, distance: 44.0
click at [1276, 173] on div "Nome [PERSON_NAME]" at bounding box center [1234, 180] width 377 height 22
copy div "[PERSON_NAME]"
drag, startPoint x: 1329, startPoint y: 221, endPoint x: 1260, endPoint y: 221, distance: 68.3
click at [1260, 232] on div "+351968741032" at bounding box center [1328, 241] width 189 height 18
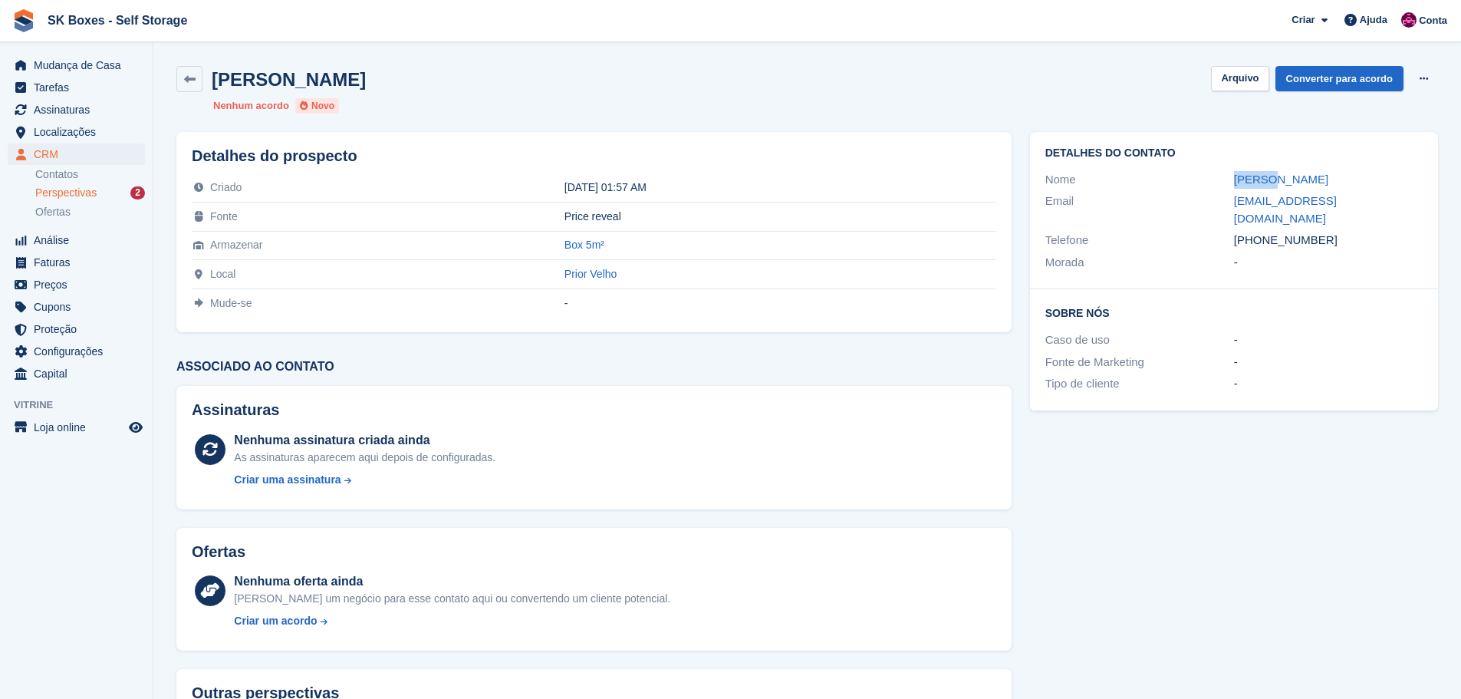
copy div "968741032"
drag, startPoint x: 1225, startPoint y: 200, endPoint x: 1422, endPoint y: 203, distance: 197.2
click at [1422, 203] on div "Email cpu.desinfestacoes@gmail.com" at bounding box center [1234, 209] width 377 height 39
copy div "cpu.desinfestacoes@gmail.com"
click at [1256, 84] on button "Arquivo" at bounding box center [1240, 78] width 58 height 25
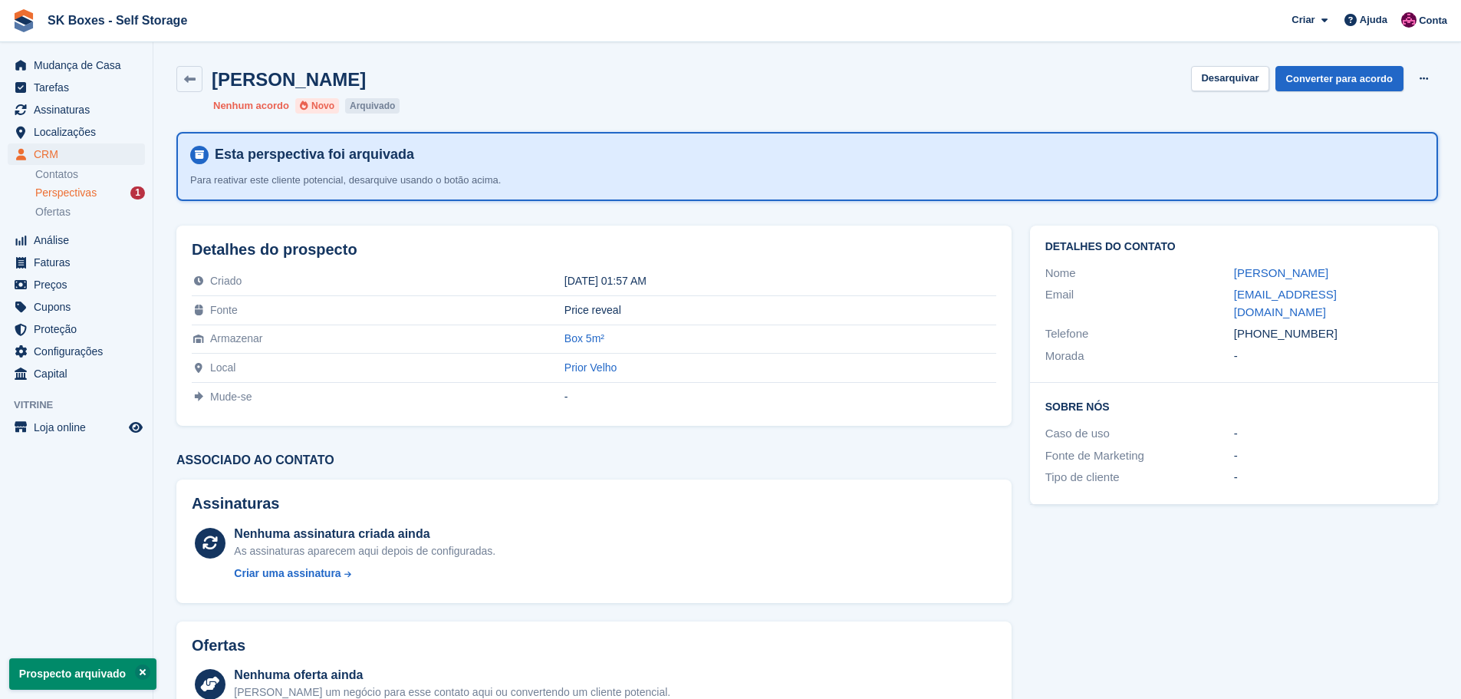
click at [64, 196] on span "Perspectivas" at bounding box center [65, 193] width 61 height 15
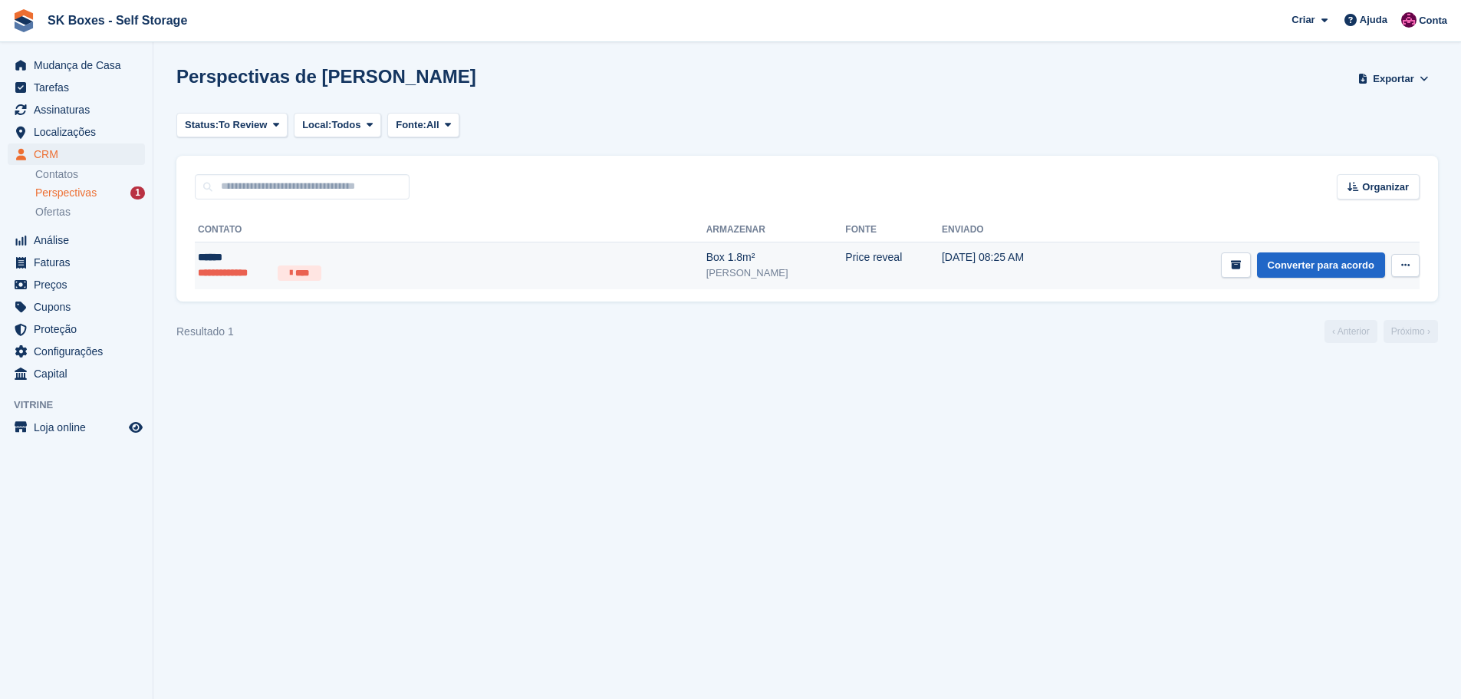
click at [252, 265] on li "**********" at bounding box center [235, 272] width 74 height 15
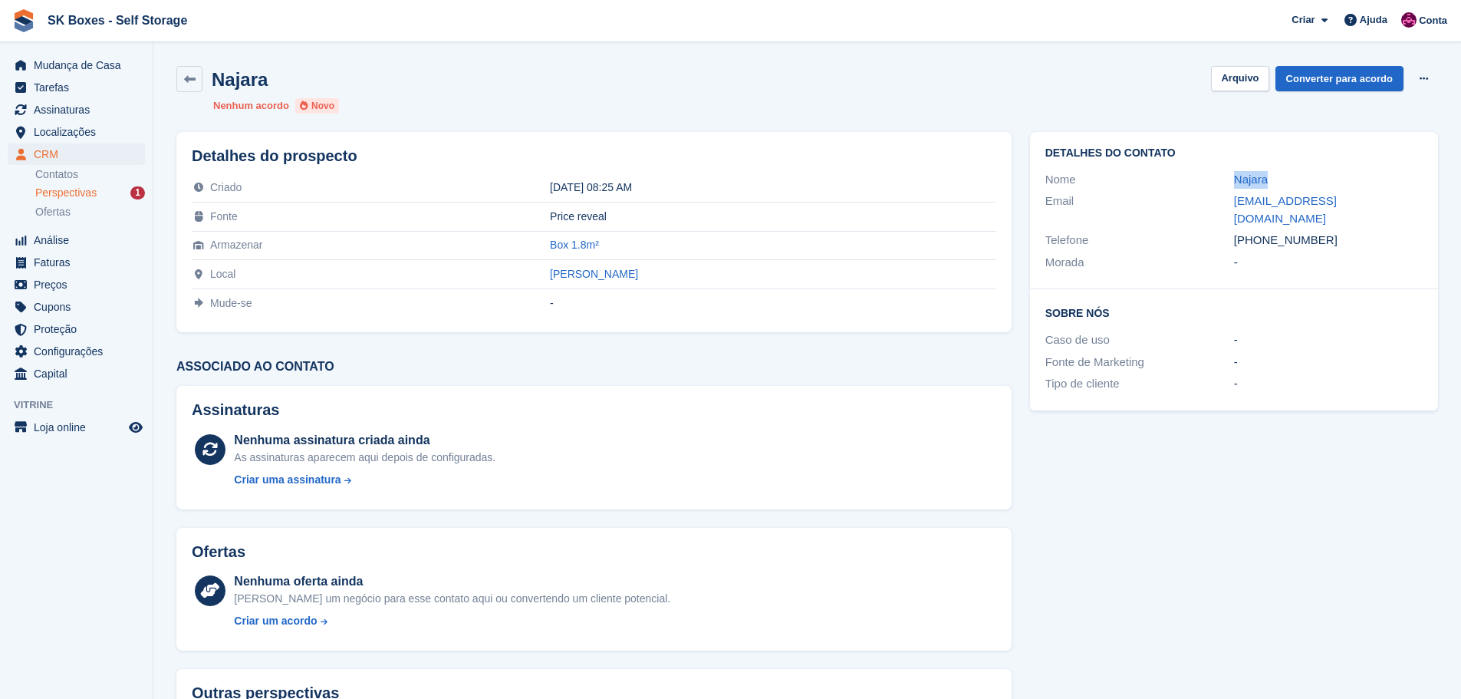
drag, startPoint x: 1198, startPoint y: 183, endPoint x: 1308, endPoint y: 183, distance: 109.7
click at [1308, 183] on div "Nome Najara" at bounding box center [1234, 180] width 377 height 22
copy div "Najara"
drag, startPoint x: 1329, startPoint y: 222, endPoint x: 1260, endPoint y: 224, distance: 69.1
click at [1260, 232] on div "+351927492299" at bounding box center [1328, 241] width 189 height 18
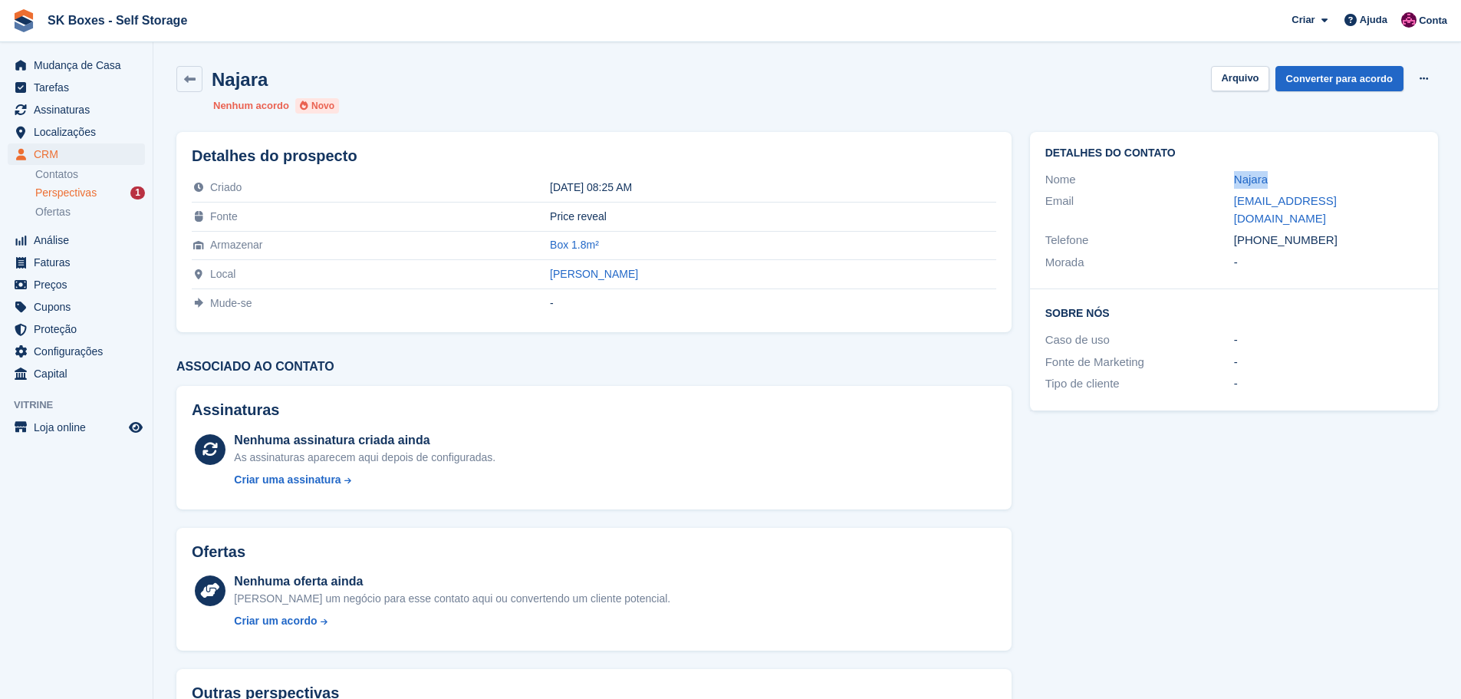
copy div "927492299"
drag, startPoint x: 1217, startPoint y: 198, endPoint x: 1356, endPoint y: 196, distance: 139.6
click at [1356, 196] on div "Email najaramdru@gmail.com" at bounding box center [1234, 209] width 377 height 39
copy div "najaramdru@gmail.com"
click at [1267, 81] on button "Arquivo" at bounding box center [1240, 78] width 58 height 25
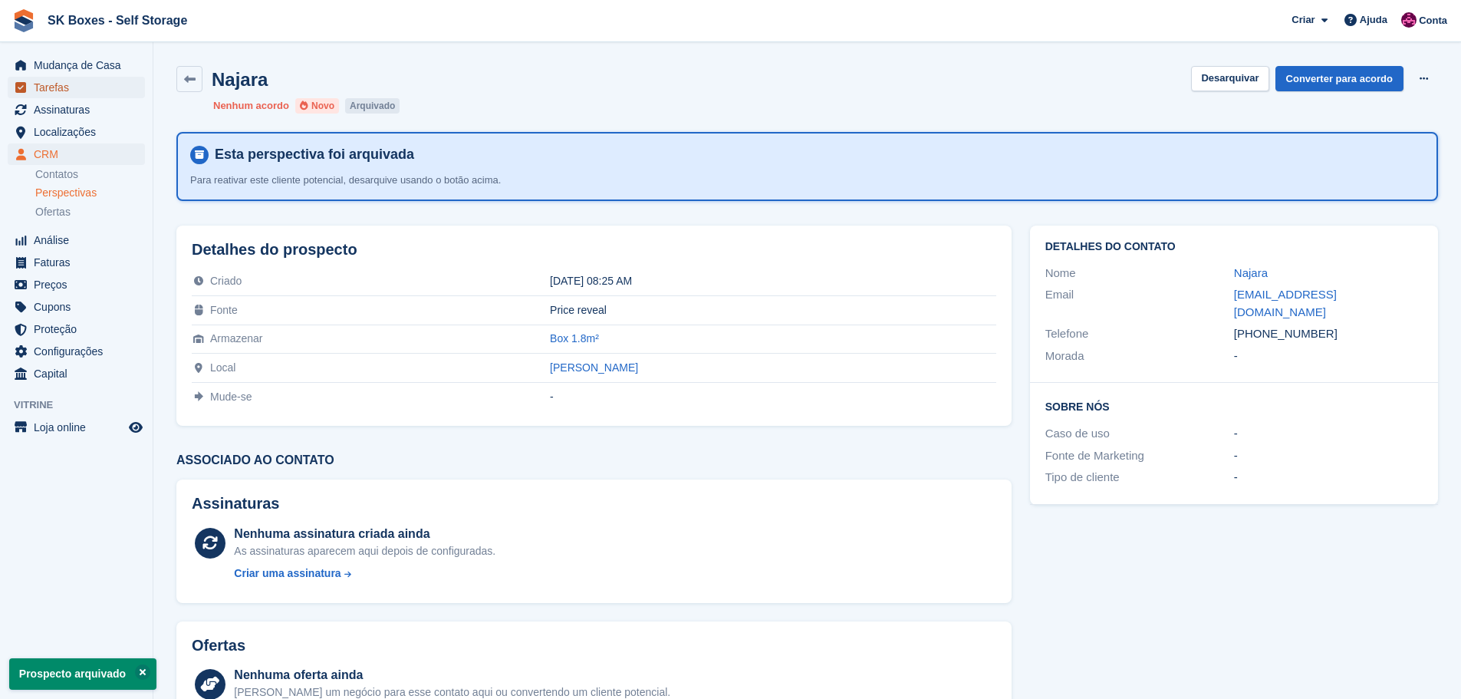
click at [85, 81] on span "Tarefas" at bounding box center [80, 87] width 92 height 21
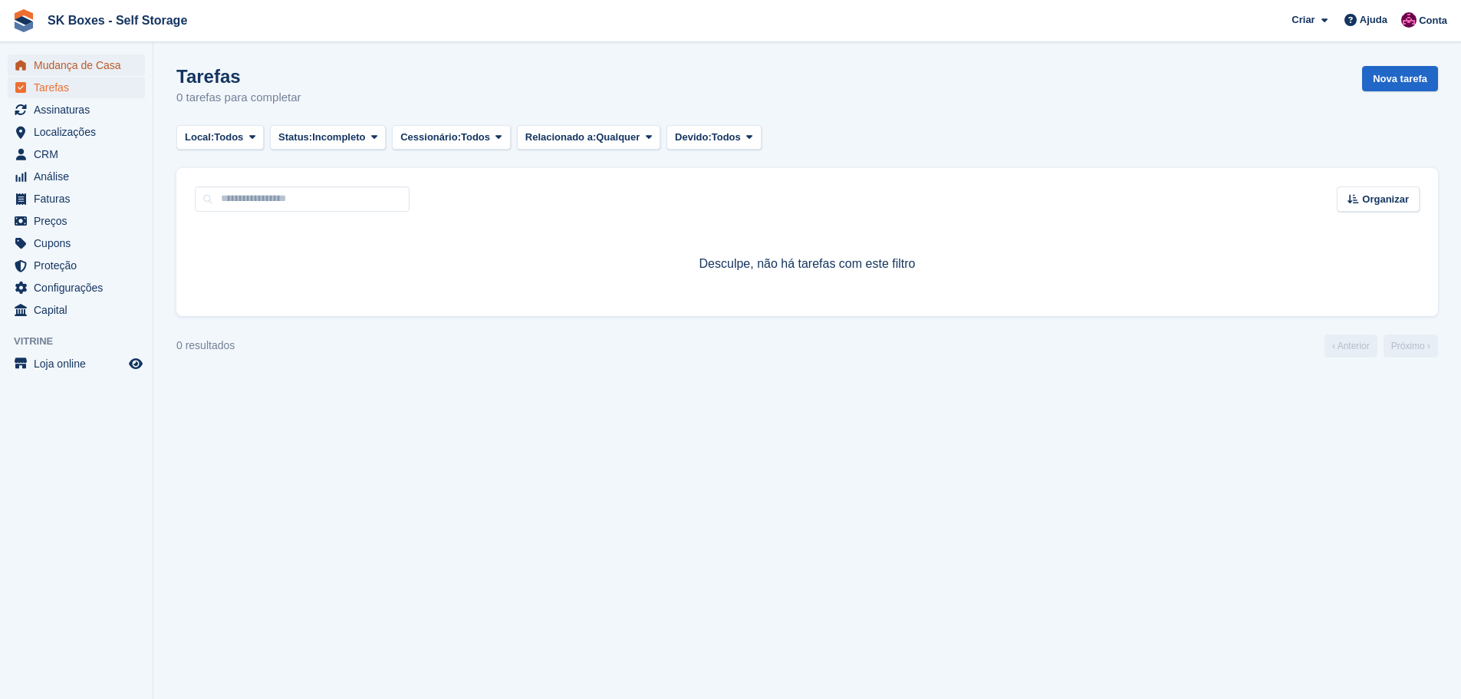
click at [87, 66] on span "Mudança de Casa" at bounding box center [80, 64] width 92 height 21
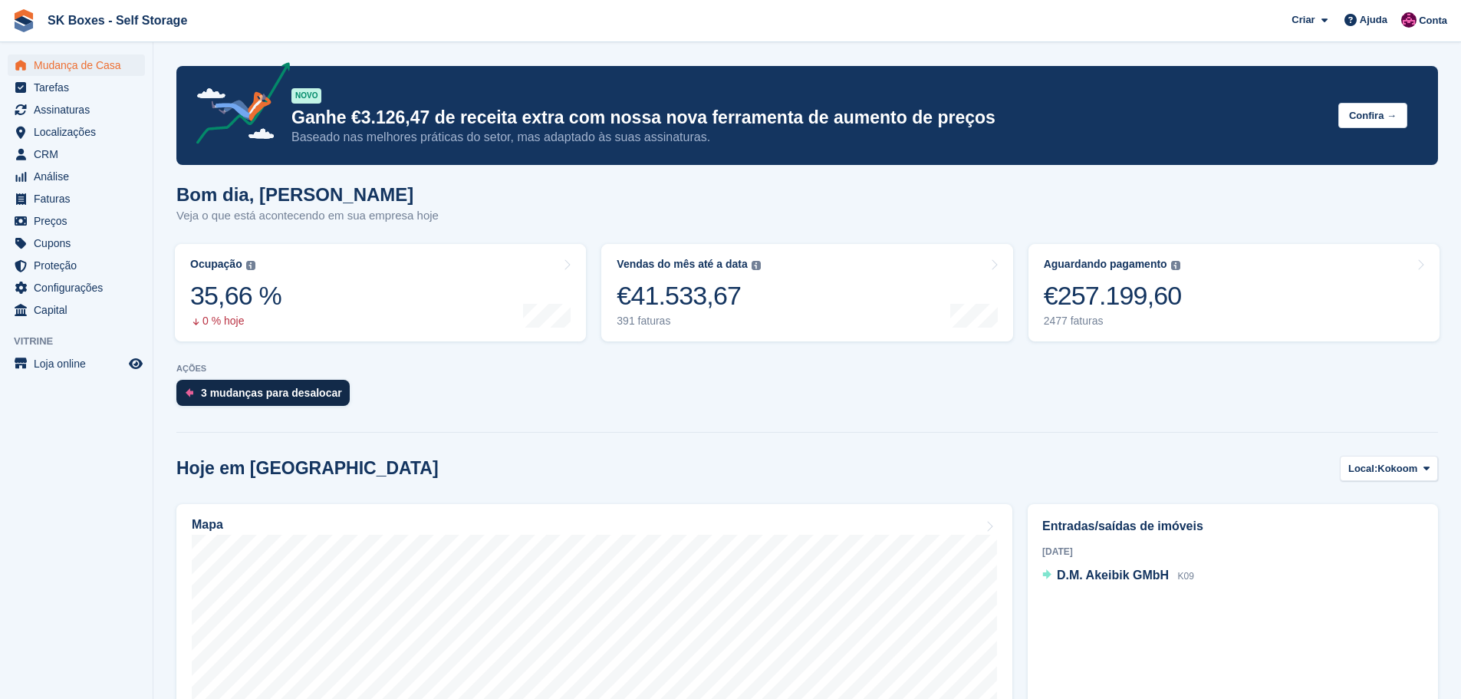
click at [278, 399] on div "3 mudanças para desalocar" at bounding box center [271, 393] width 141 height 12
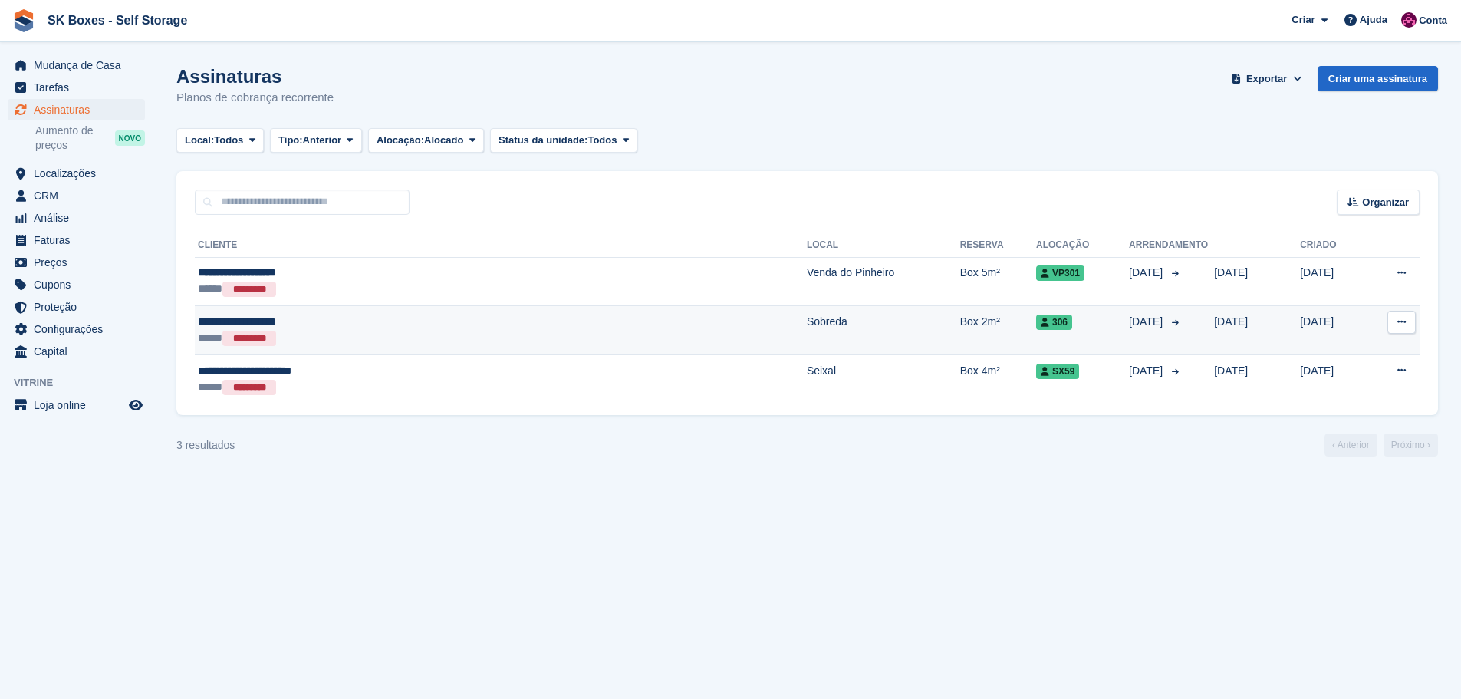
click at [328, 330] on div "***** *********" at bounding box center [372, 338] width 348 height 16
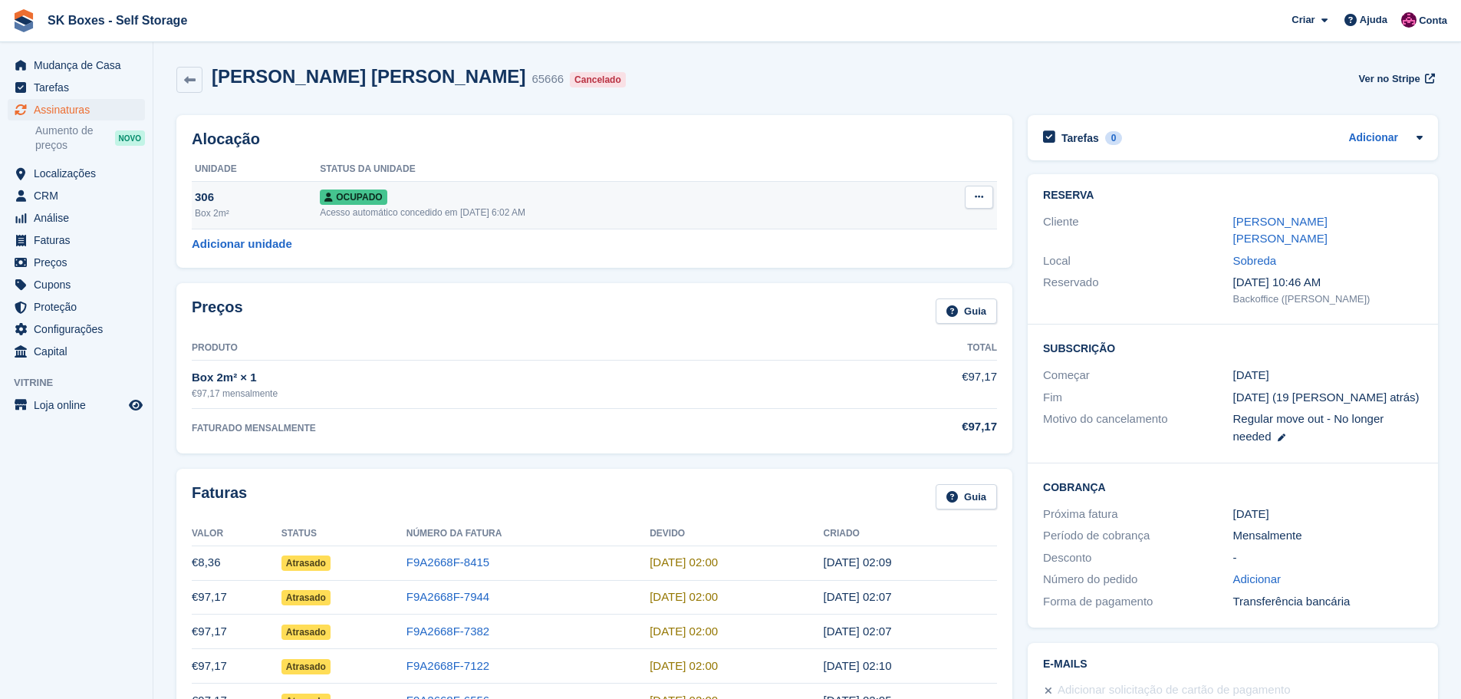
click at [988, 197] on button at bounding box center [979, 197] width 28 height 23
click at [898, 284] on p "Desalocar" at bounding box center [919, 280] width 133 height 20
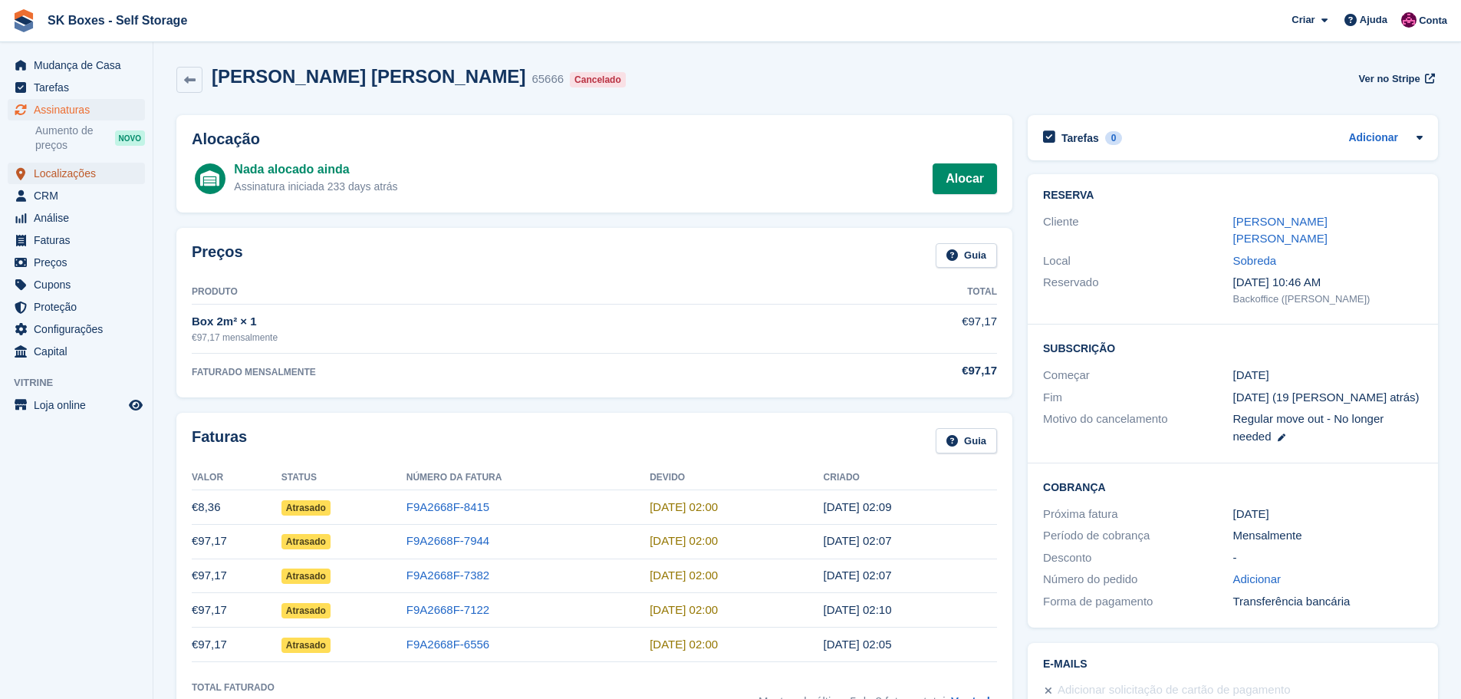
click at [63, 173] on span "Localizações" at bounding box center [80, 173] width 92 height 21
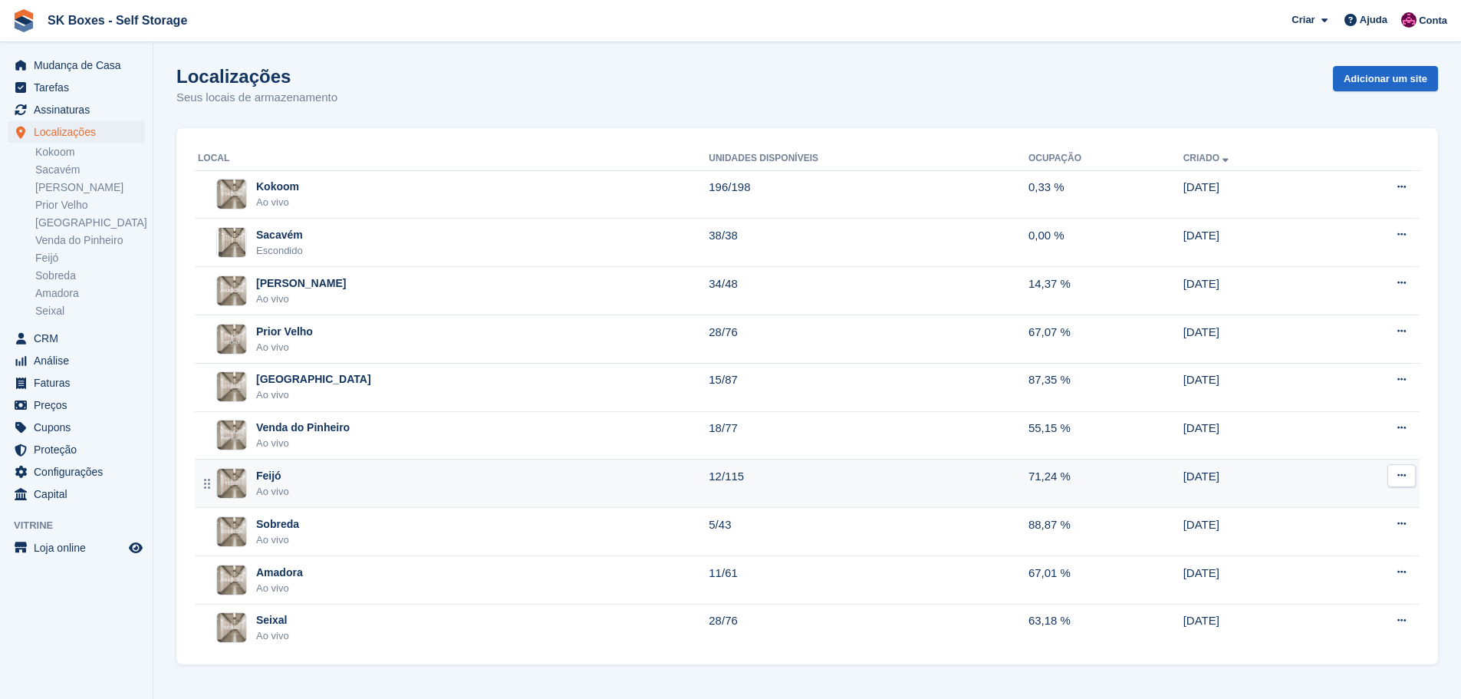
click at [337, 496] on div "Feijó Ao vivo" at bounding box center [453, 483] width 511 height 31
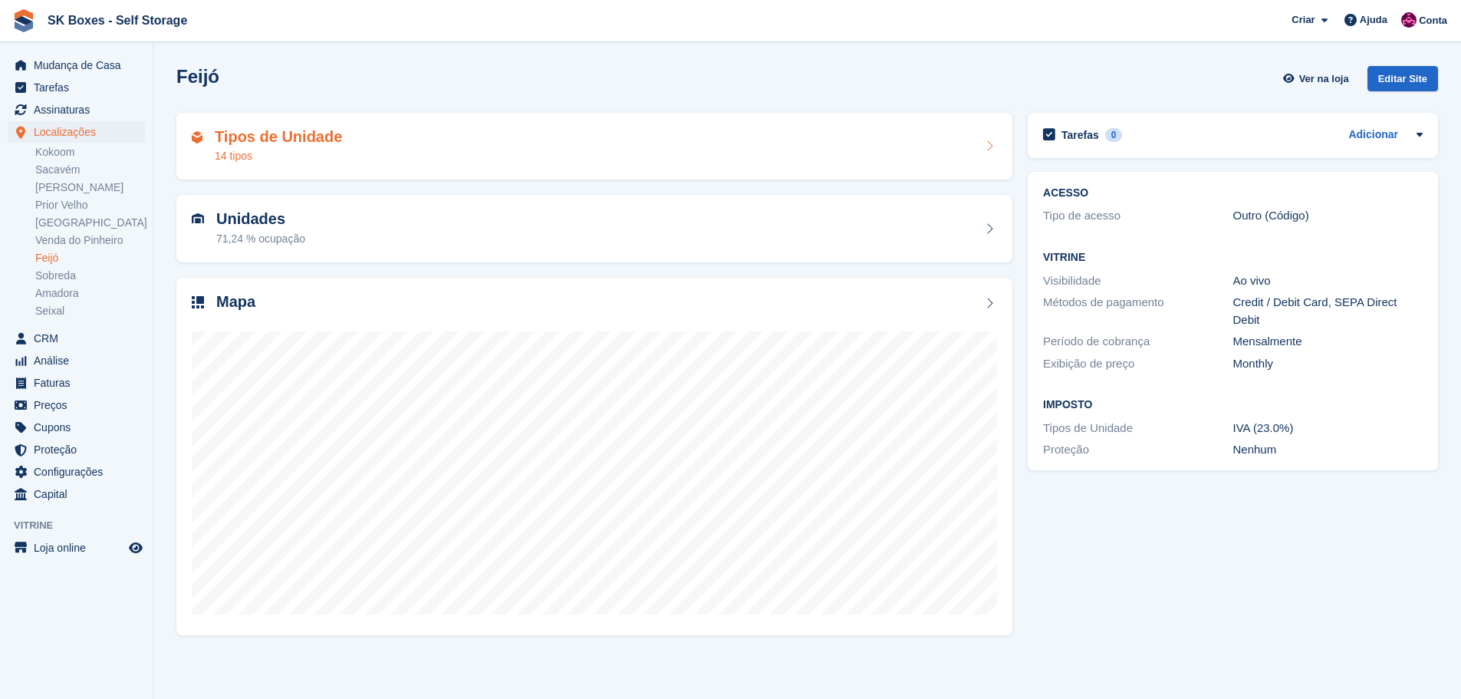
click at [326, 160] on div "14 tipos" at bounding box center [278, 156] width 127 height 16
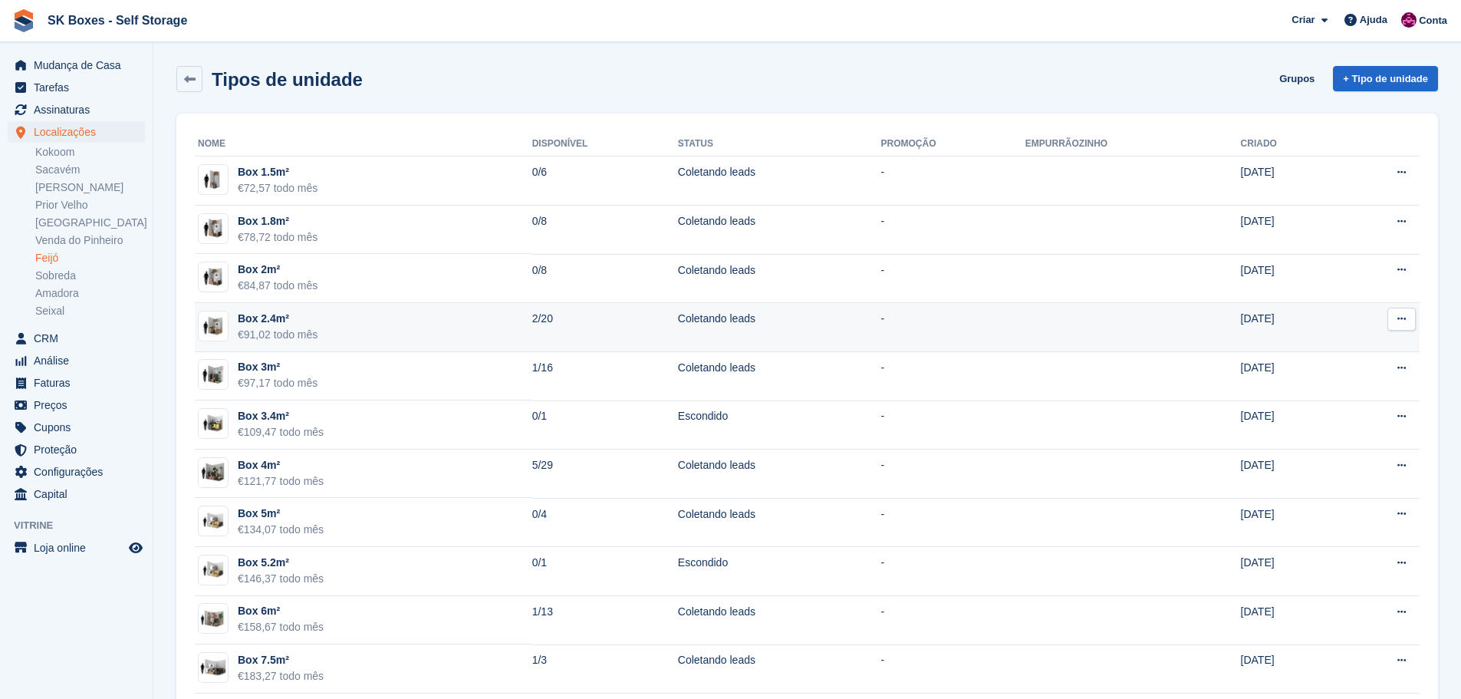
click at [422, 324] on td "Box 2.4m² €91,02 todo mês" at bounding box center [364, 327] width 338 height 49
click at [262, 317] on div "Box 2.4m²" at bounding box center [278, 319] width 80 height 16
click at [373, 315] on td "Box 2.4m² €91,02 todo mês" at bounding box center [364, 327] width 338 height 49
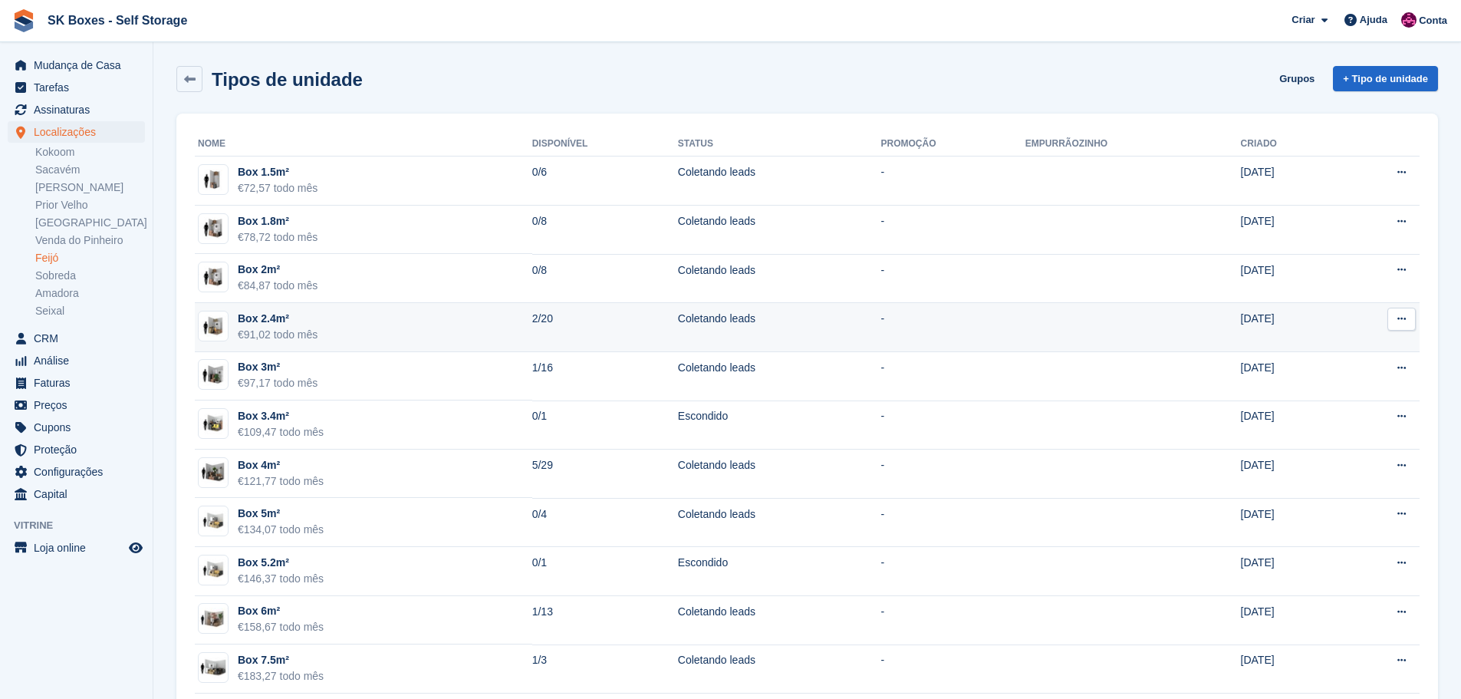
click at [320, 315] on td "Box 2.4m² €91,02 todo mês" at bounding box center [364, 327] width 338 height 49
click at [288, 321] on div "Box 2.4m²" at bounding box center [278, 319] width 80 height 16
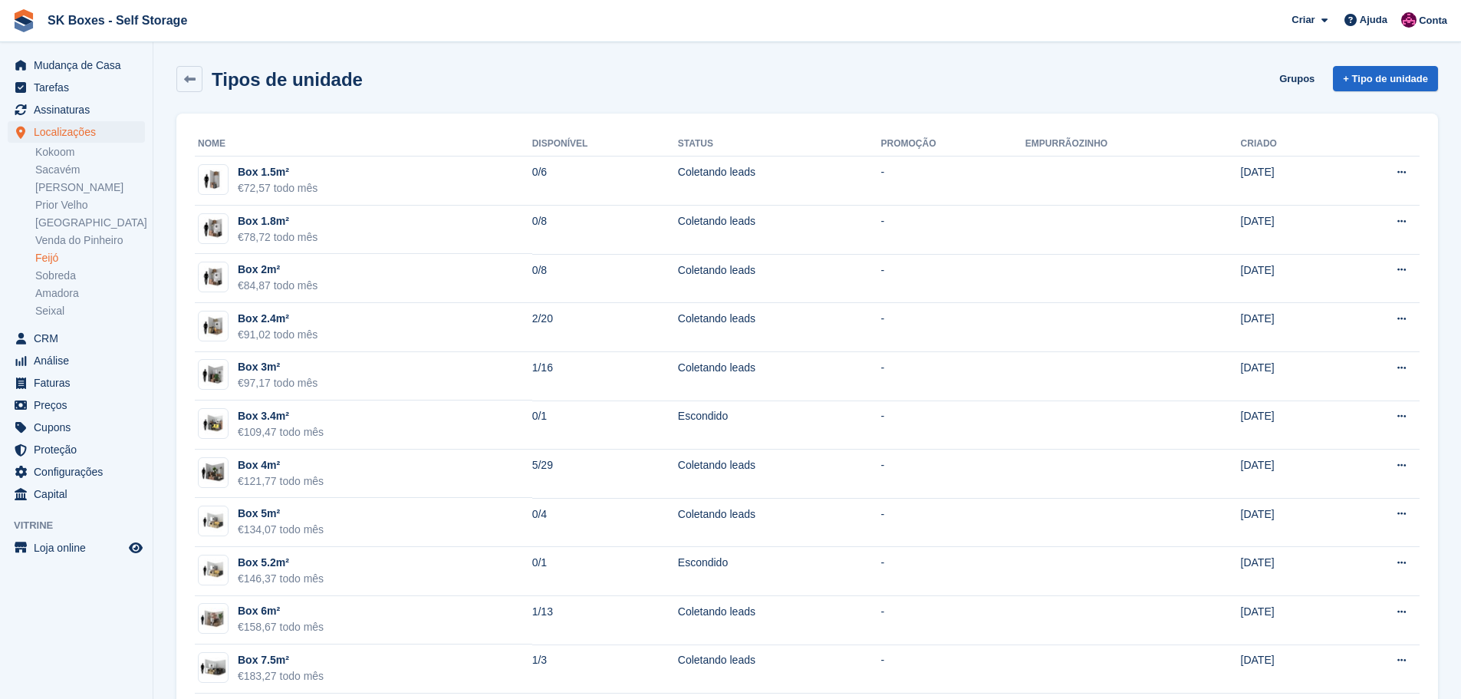
click at [50, 263] on link "Feijó" at bounding box center [90, 258] width 110 height 15
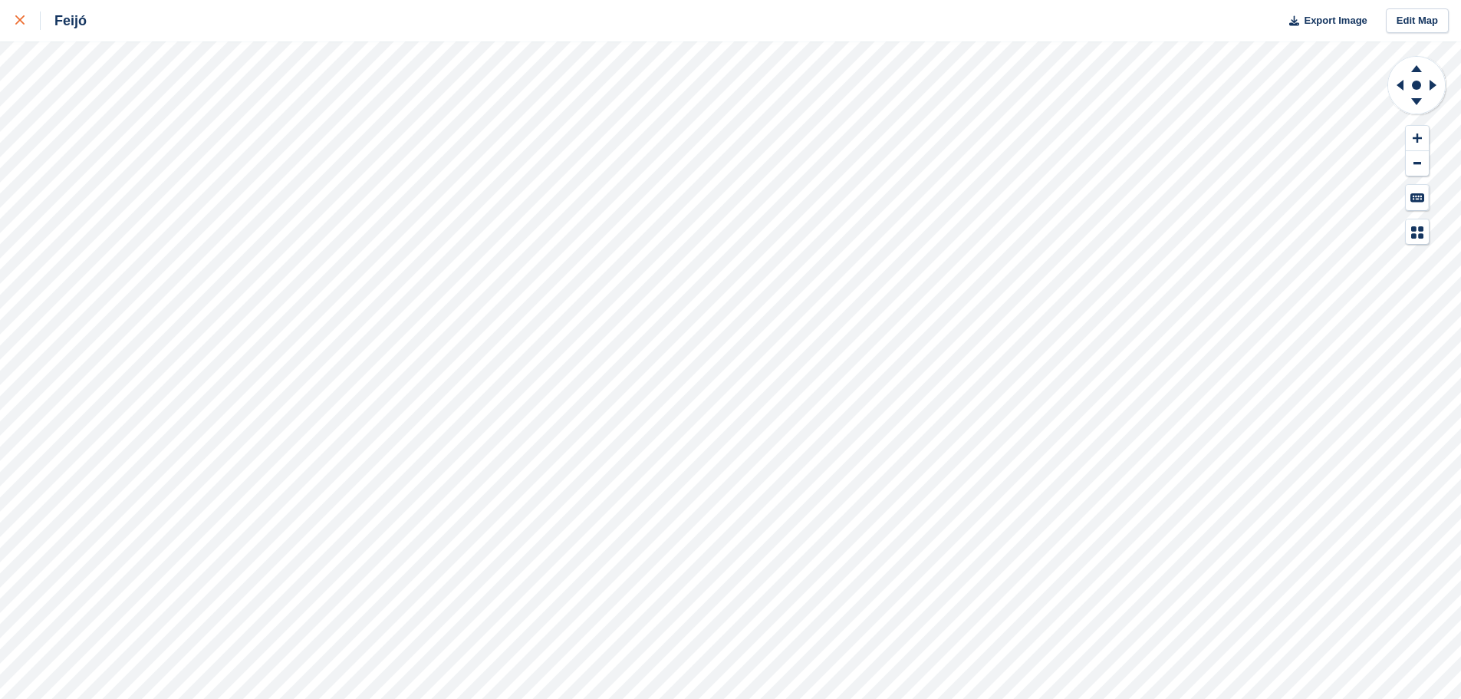
click at [28, 19] on div at bounding box center [27, 21] width 25 height 18
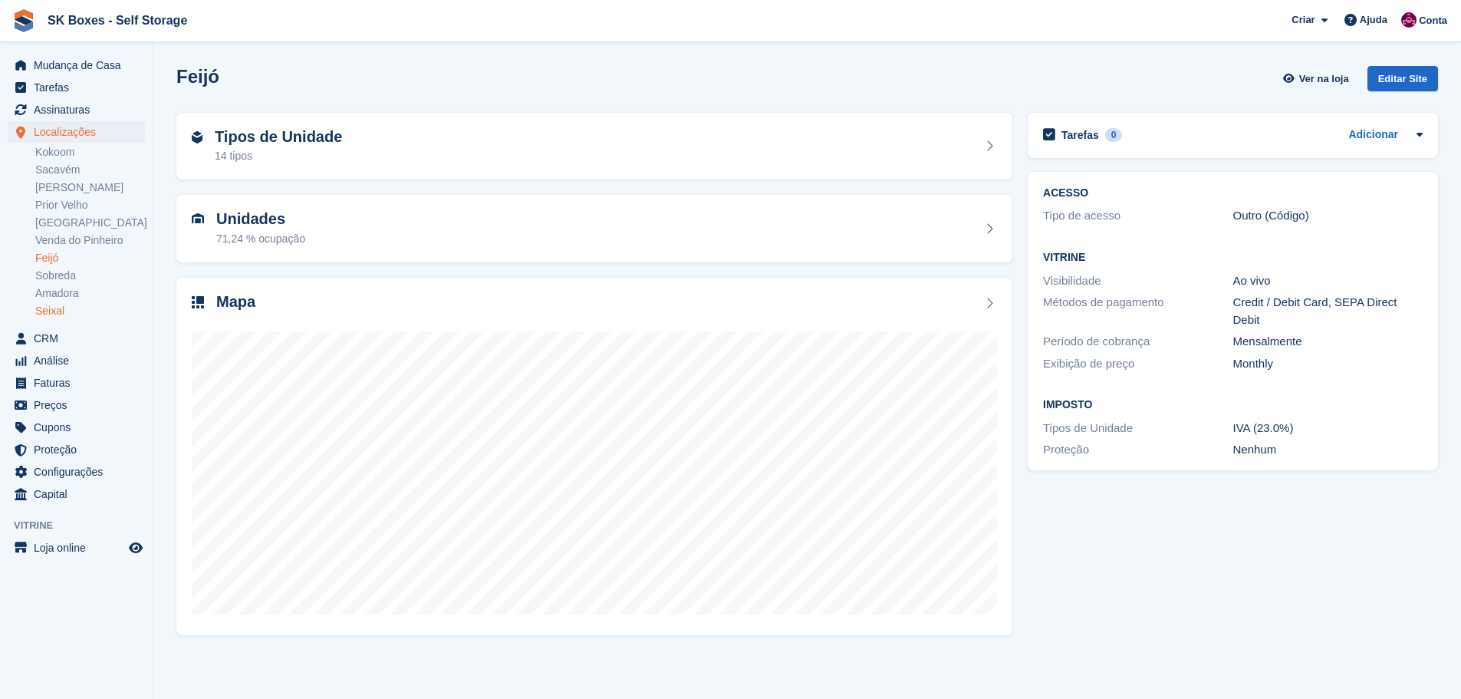
click at [58, 317] on link "Seixal" at bounding box center [90, 311] width 110 height 15
click at [357, 163] on div "Tipos de Unidade 10 tipos" at bounding box center [594, 146] width 805 height 37
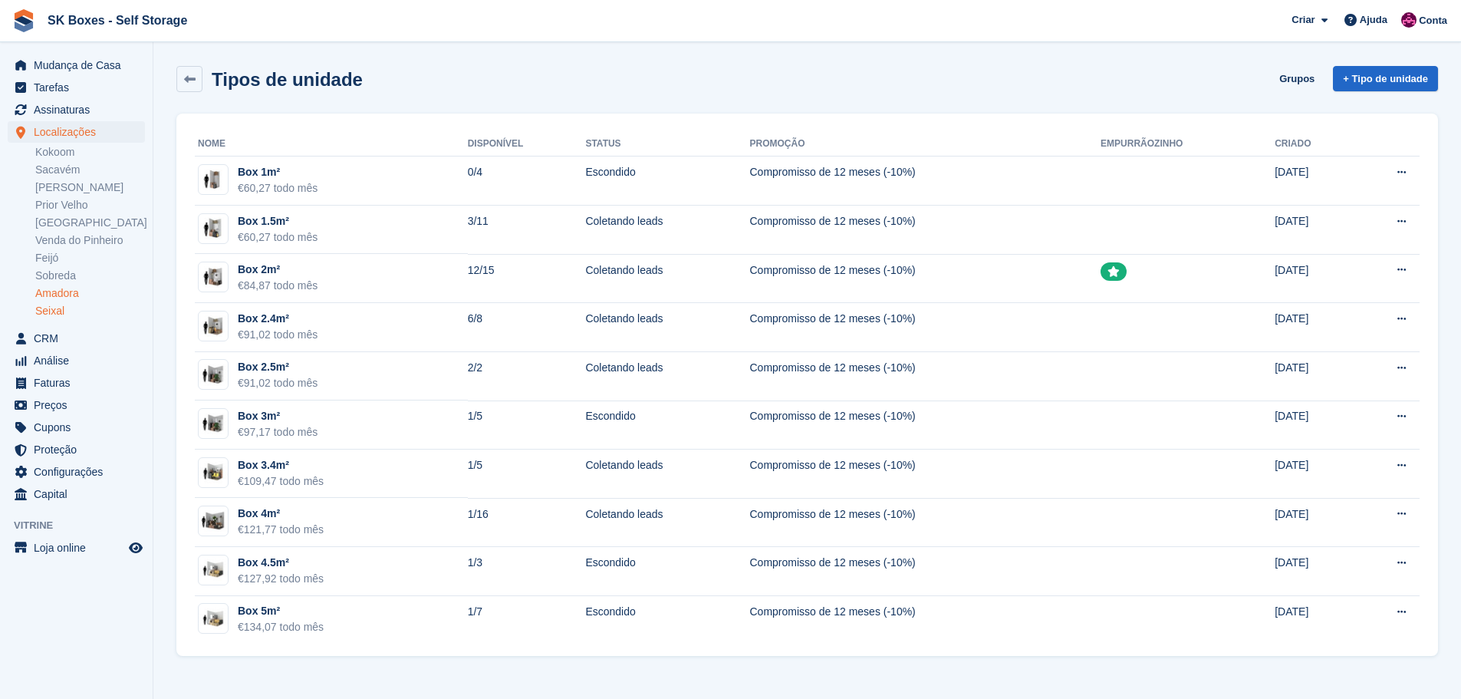
click at [64, 296] on link "Amadora" at bounding box center [90, 293] width 110 height 15
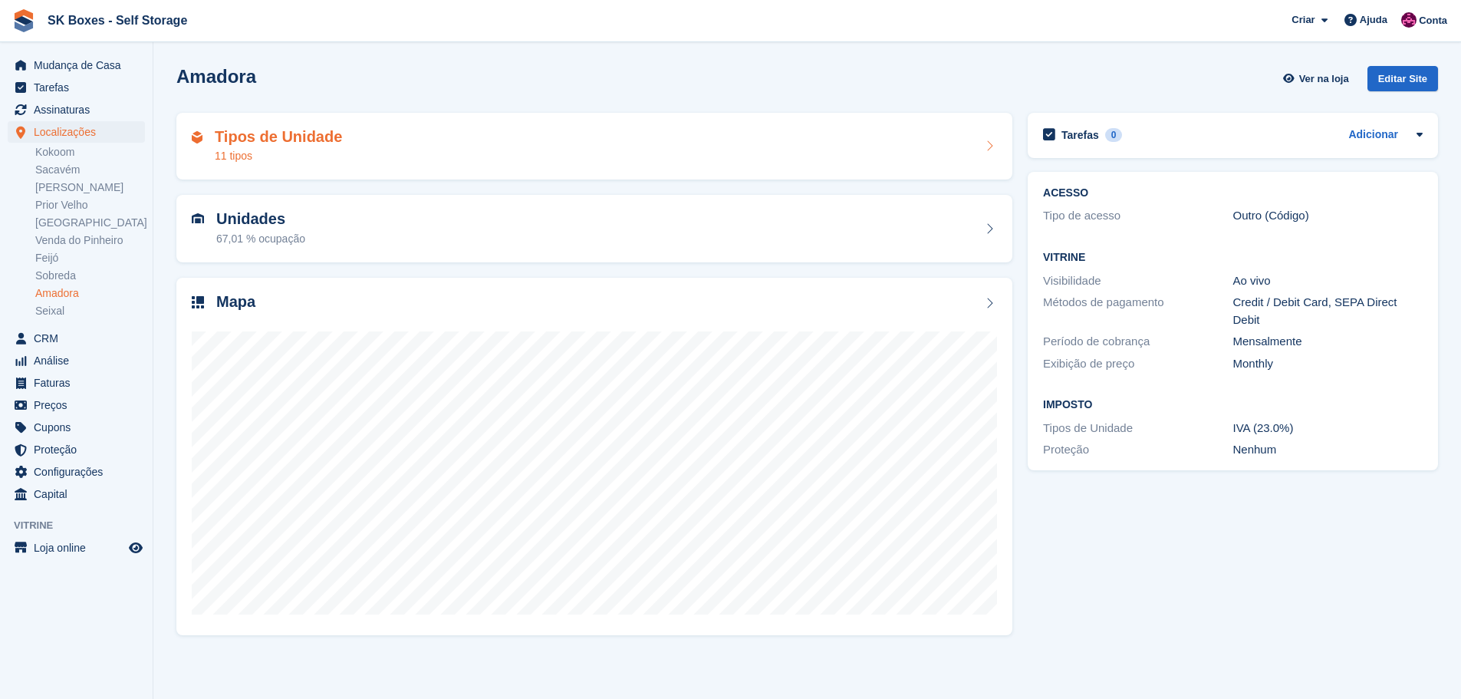
click at [476, 154] on div "Tipos de Unidade 11 tipos" at bounding box center [594, 146] width 805 height 37
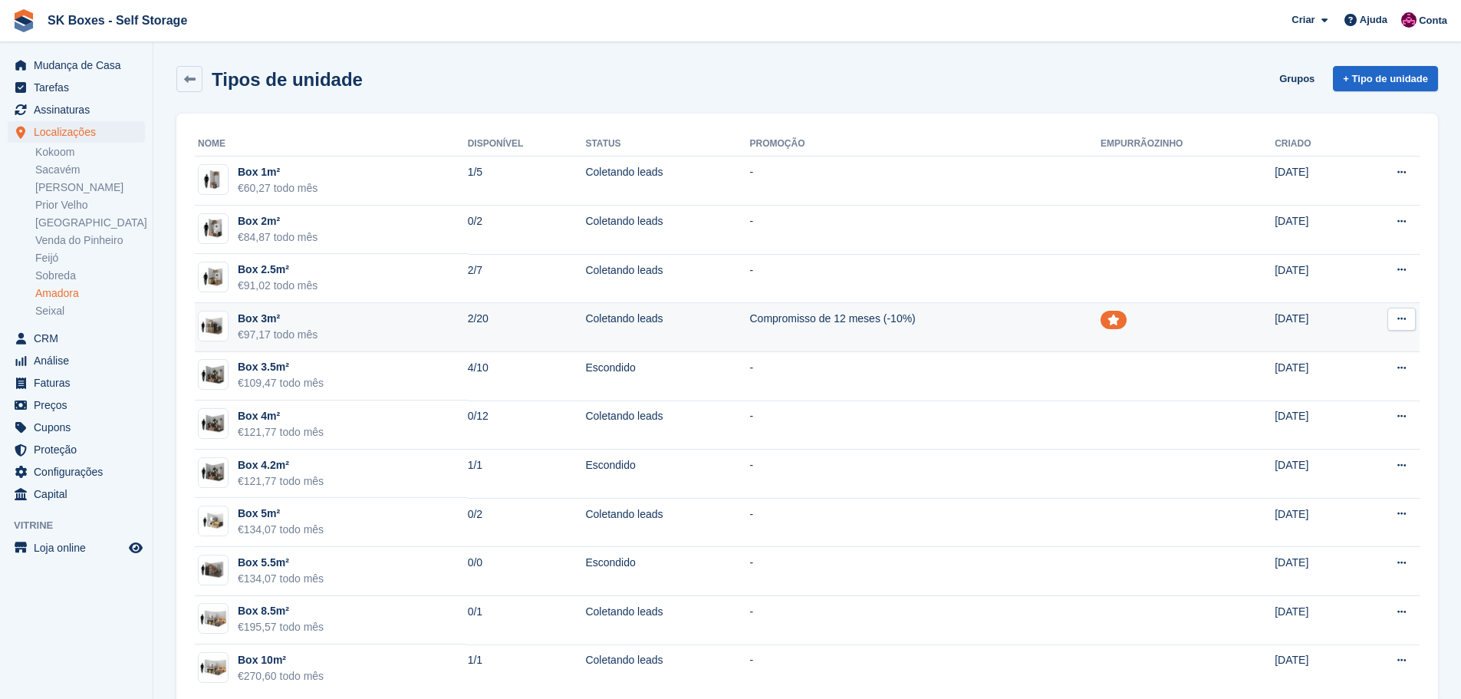
click at [493, 343] on td "2/20" at bounding box center [527, 327] width 118 height 49
